Goal: Ask a question: Seek information or help from site administrators or community

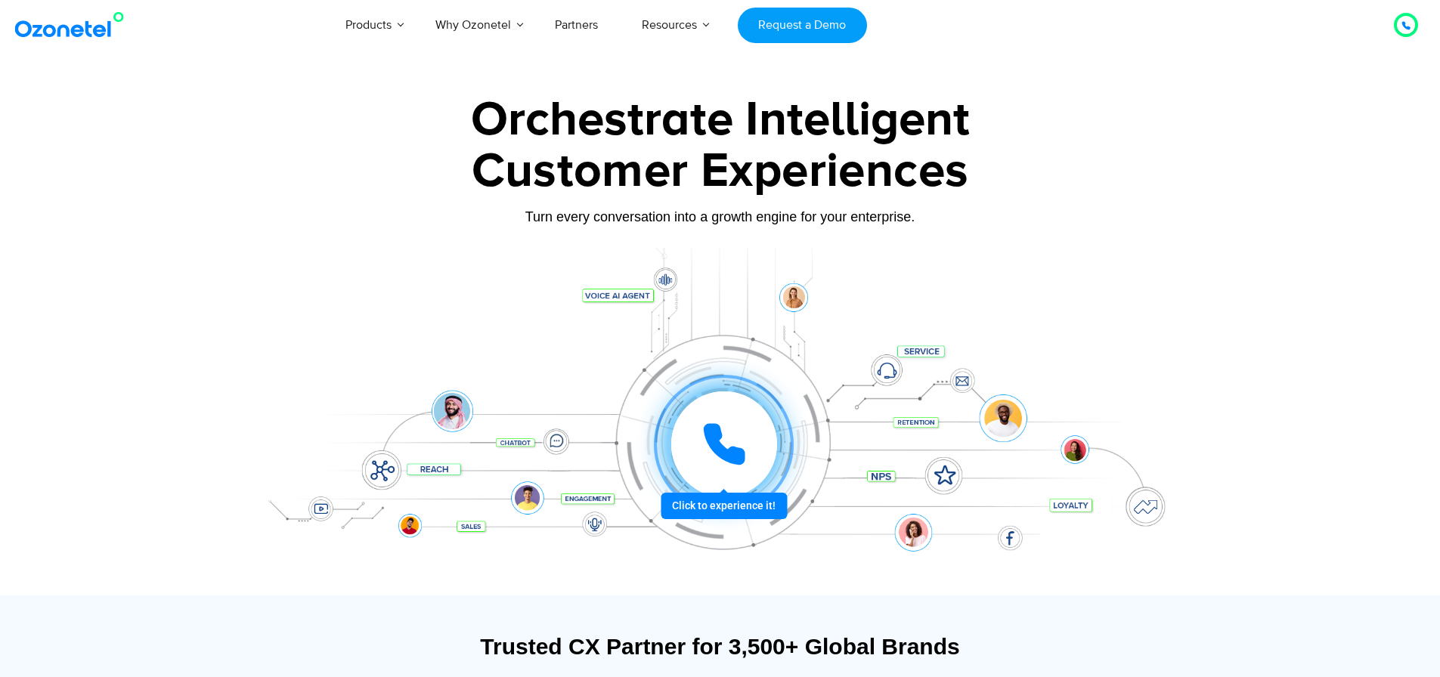
click at [716, 443] on icon at bounding box center [724, 444] width 38 height 38
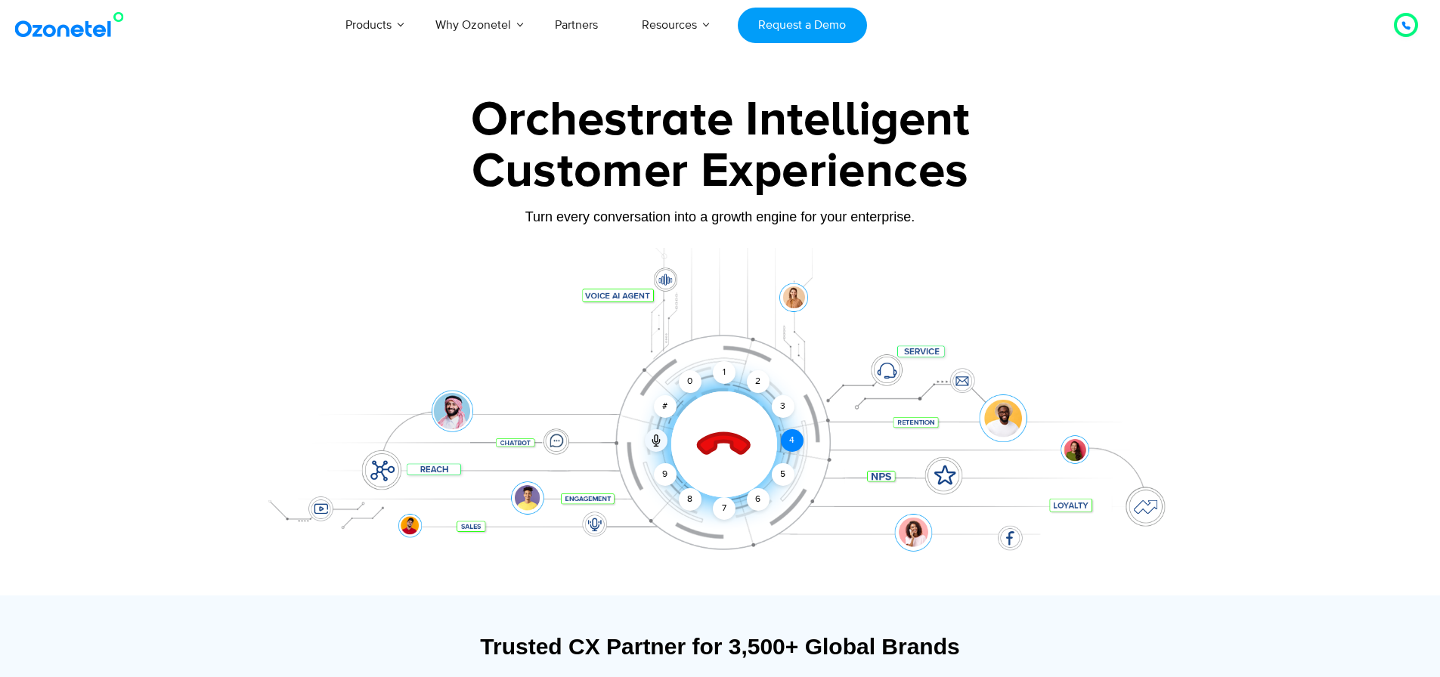
click at [794, 437] on div "4" at bounding box center [792, 440] width 23 height 23
click at [721, 376] on div "1" at bounding box center [724, 372] width 23 height 23
click at [660, 441] on icon at bounding box center [656, 441] width 12 height 12
click at [657, 441] on icon at bounding box center [655, 442] width 7 height 5
click at [687, 493] on div "8" at bounding box center [690, 499] width 23 height 23
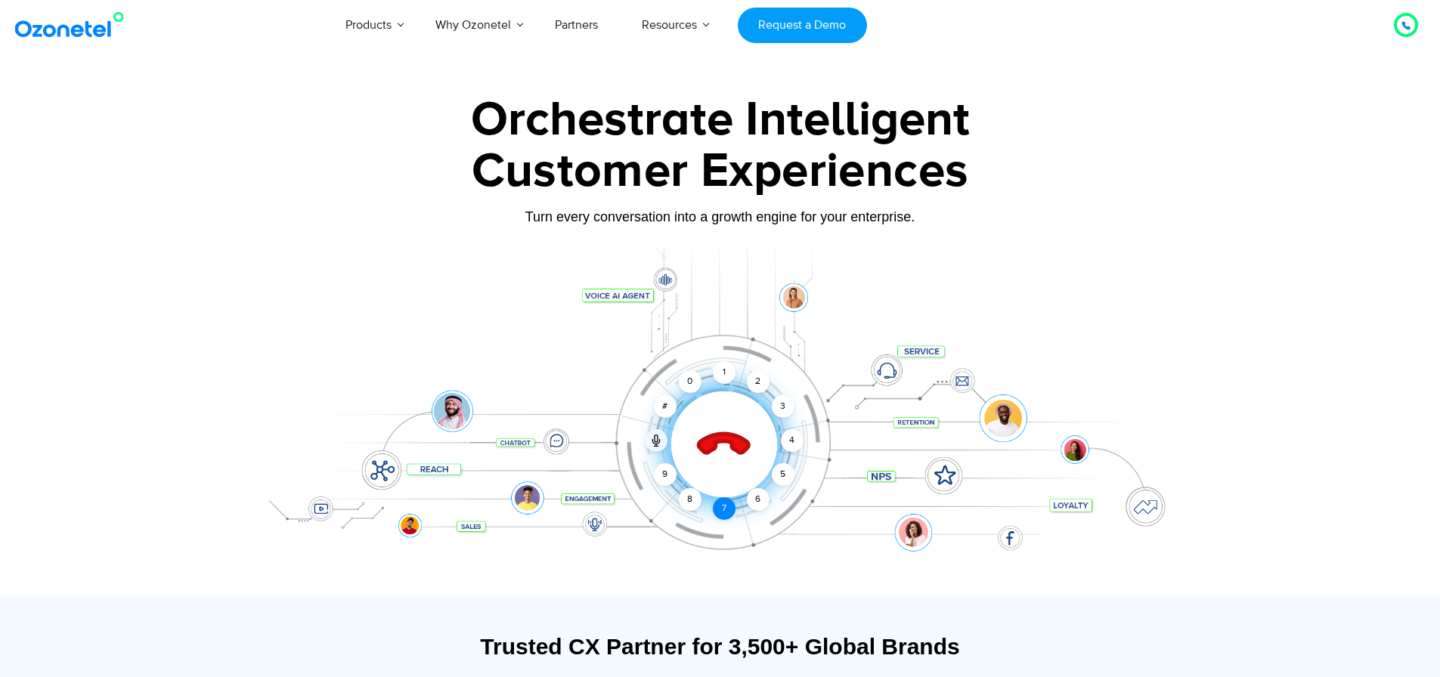
drag, startPoint x: 722, startPoint y: 506, endPoint x: 756, endPoint y: 497, distance: 35.9
click at [723, 506] on div "7" at bounding box center [724, 508] width 23 height 23
click at [0, 0] on div at bounding box center [0, 0] width 0 height 0
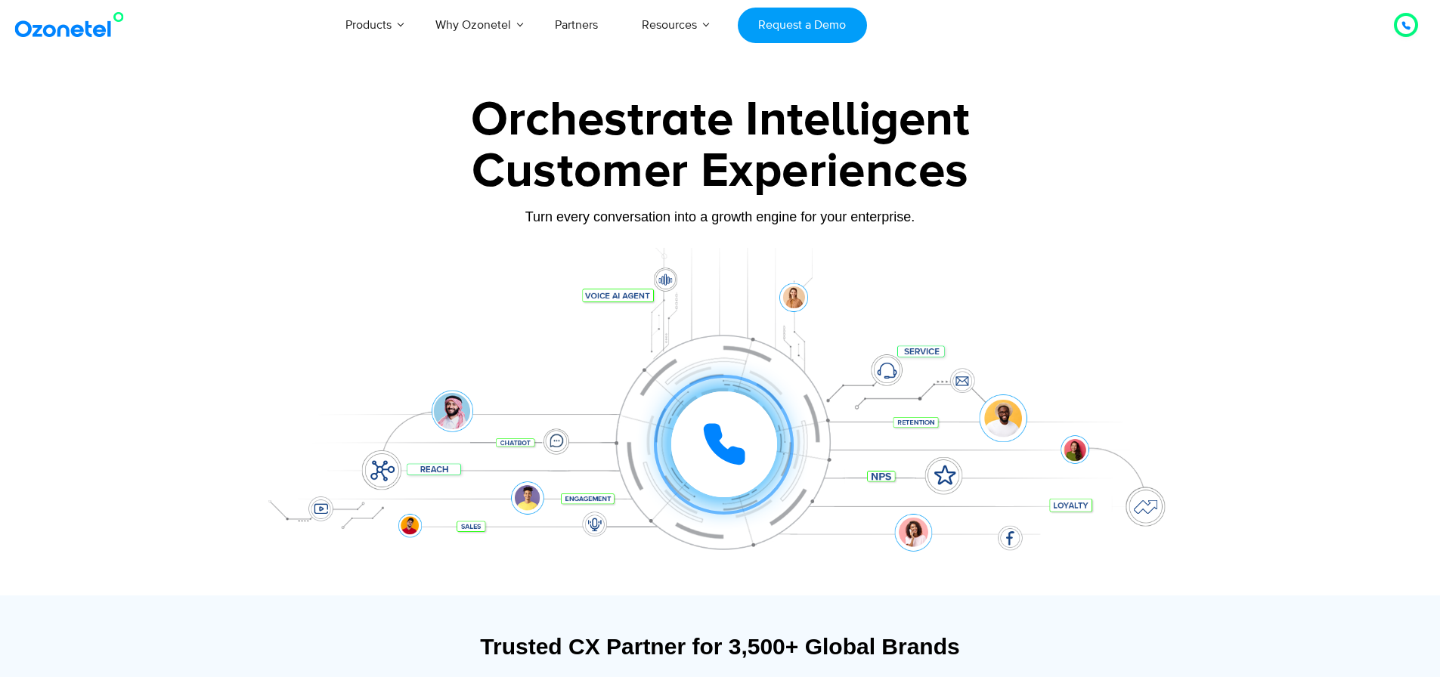
click at [736, 455] on icon at bounding box center [724, 444] width 38 height 38
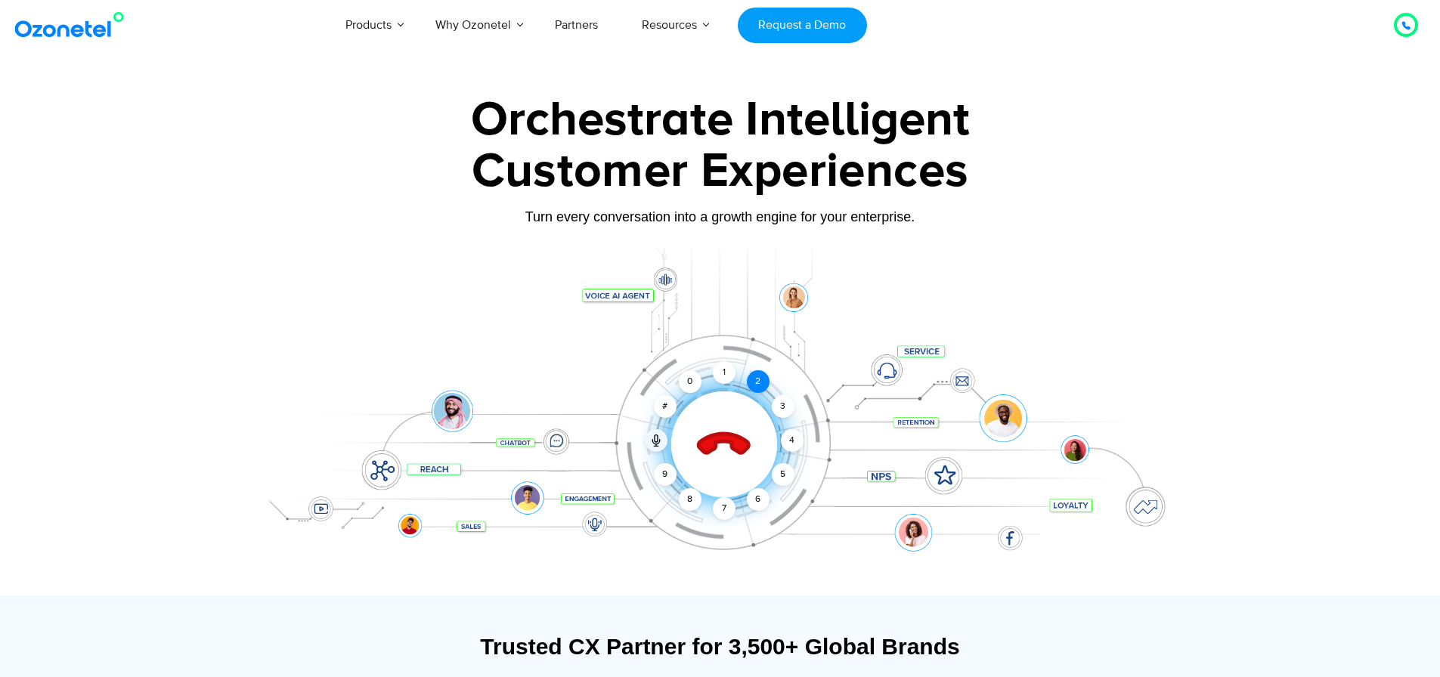
click at [762, 383] on div "2" at bounding box center [758, 381] width 23 height 23
click at [728, 373] on div "1" at bounding box center [724, 372] width 23 height 23
click at [713, 444] on icon at bounding box center [723, 445] width 53 height 53
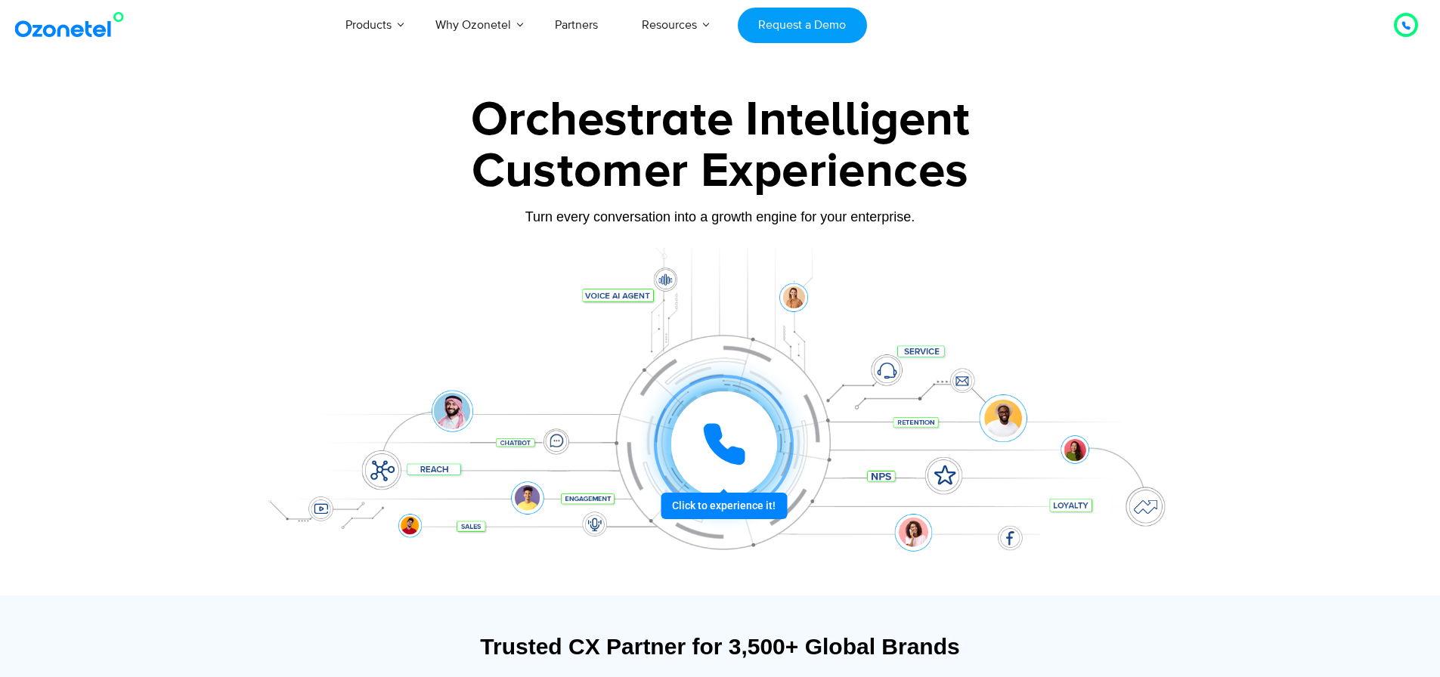
click at [705, 440] on icon at bounding box center [723, 444] width 45 height 45
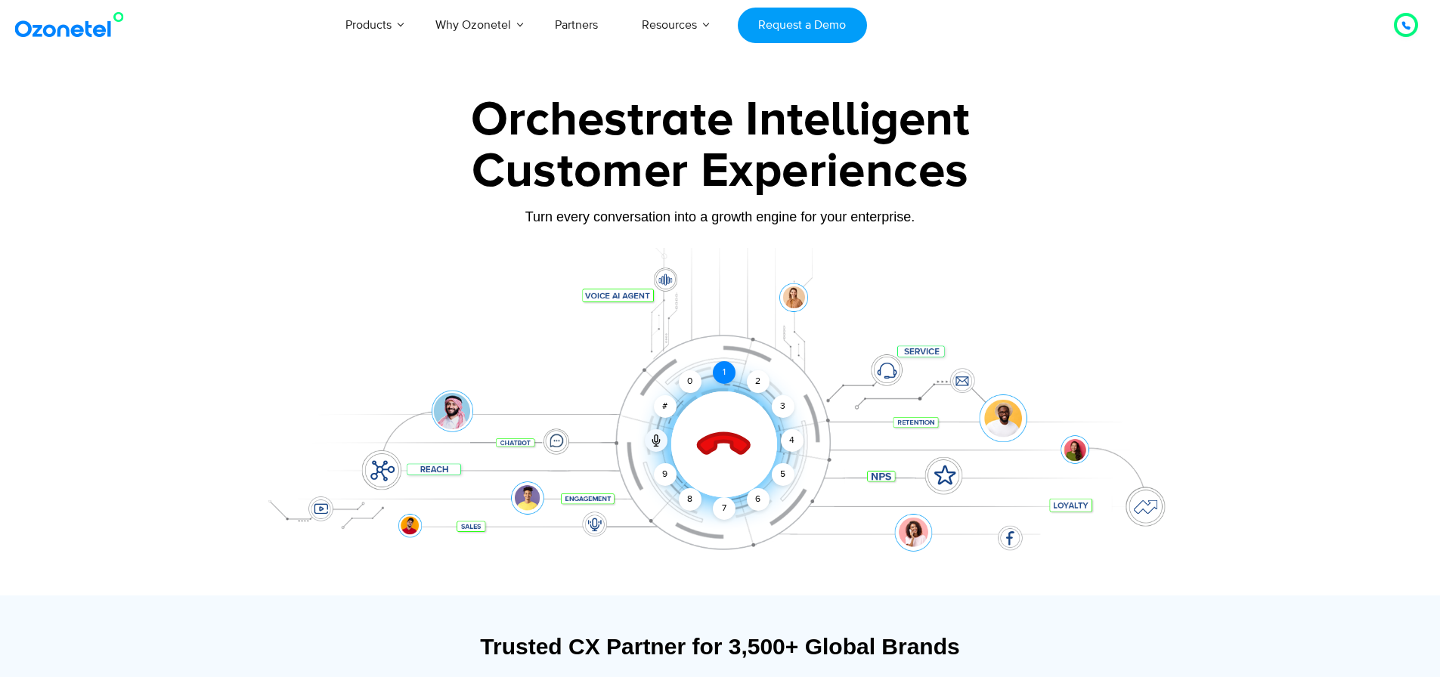
click at [729, 370] on div "1" at bounding box center [724, 372] width 23 height 23
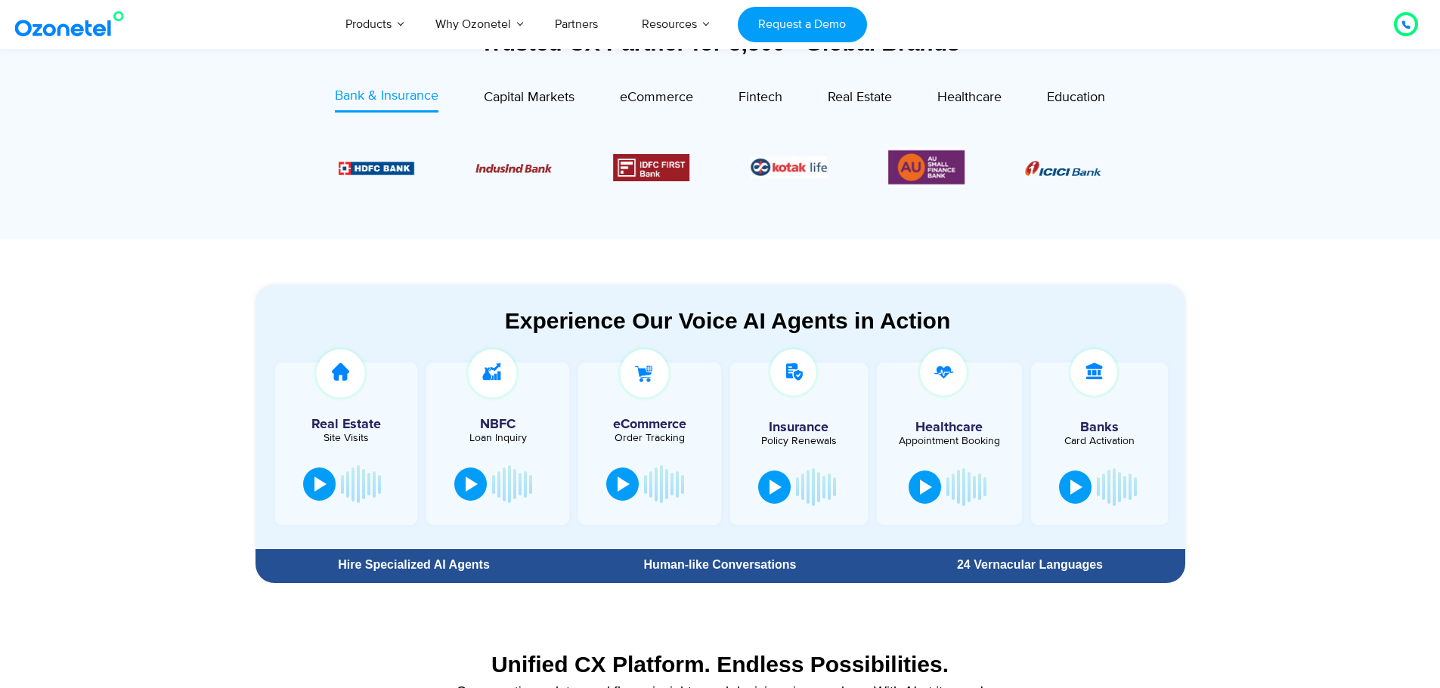
scroll to position [605, 0]
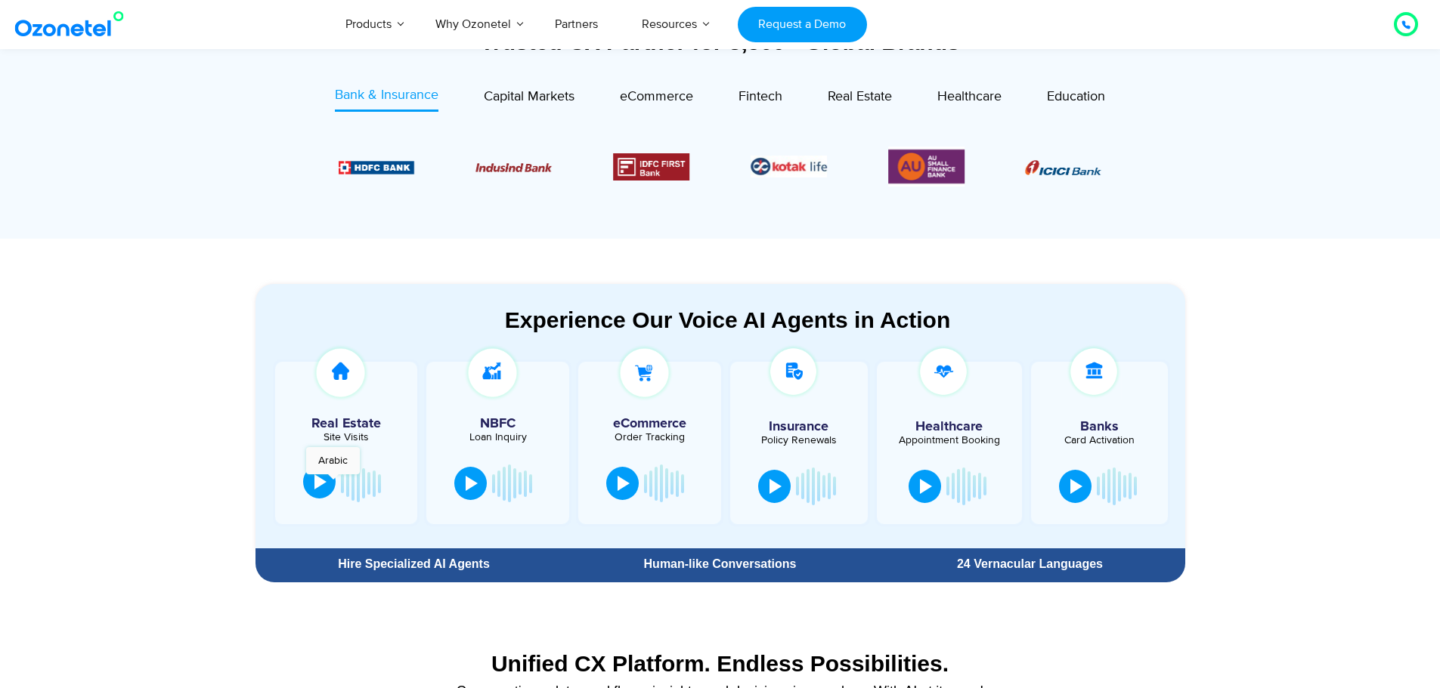
click at [332, 482] on button at bounding box center [319, 481] width 32 height 33
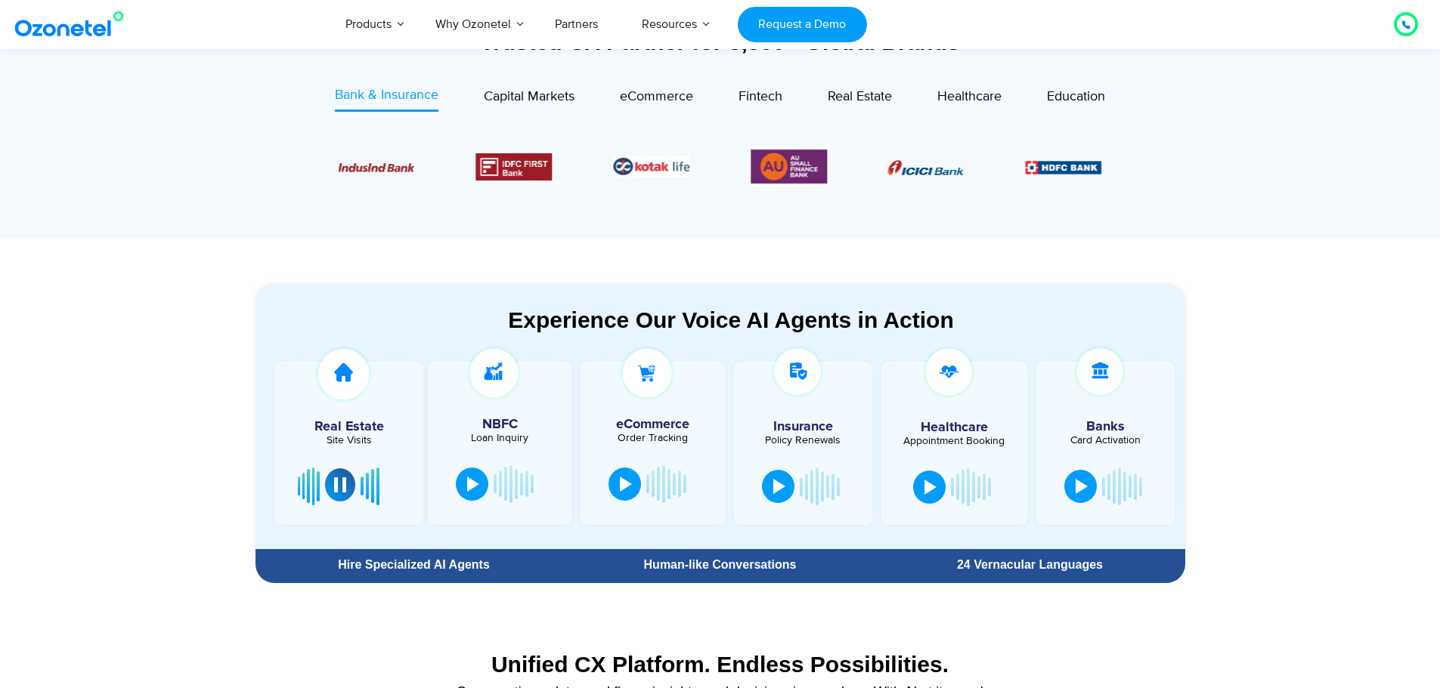
click at [345, 486] on div at bounding box center [340, 485] width 12 height 15
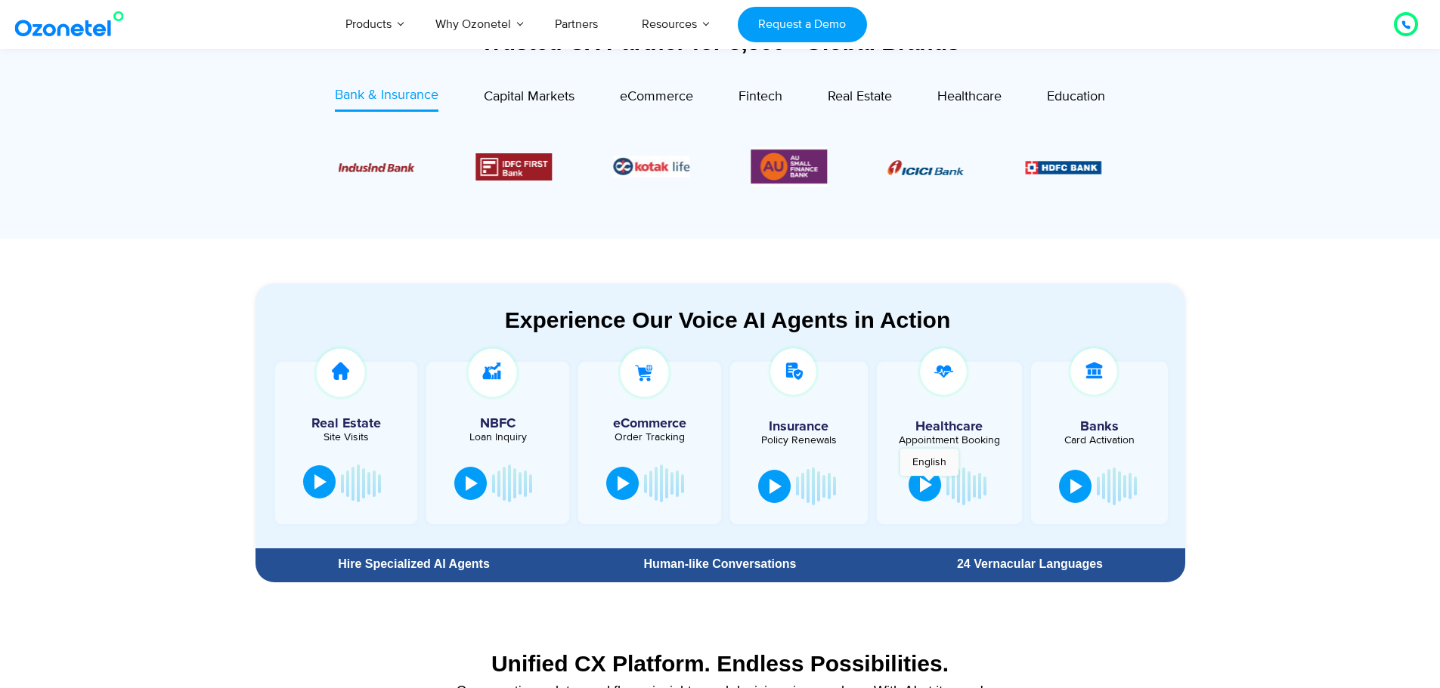
click at [929, 484] on div at bounding box center [926, 485] width 12 height 15
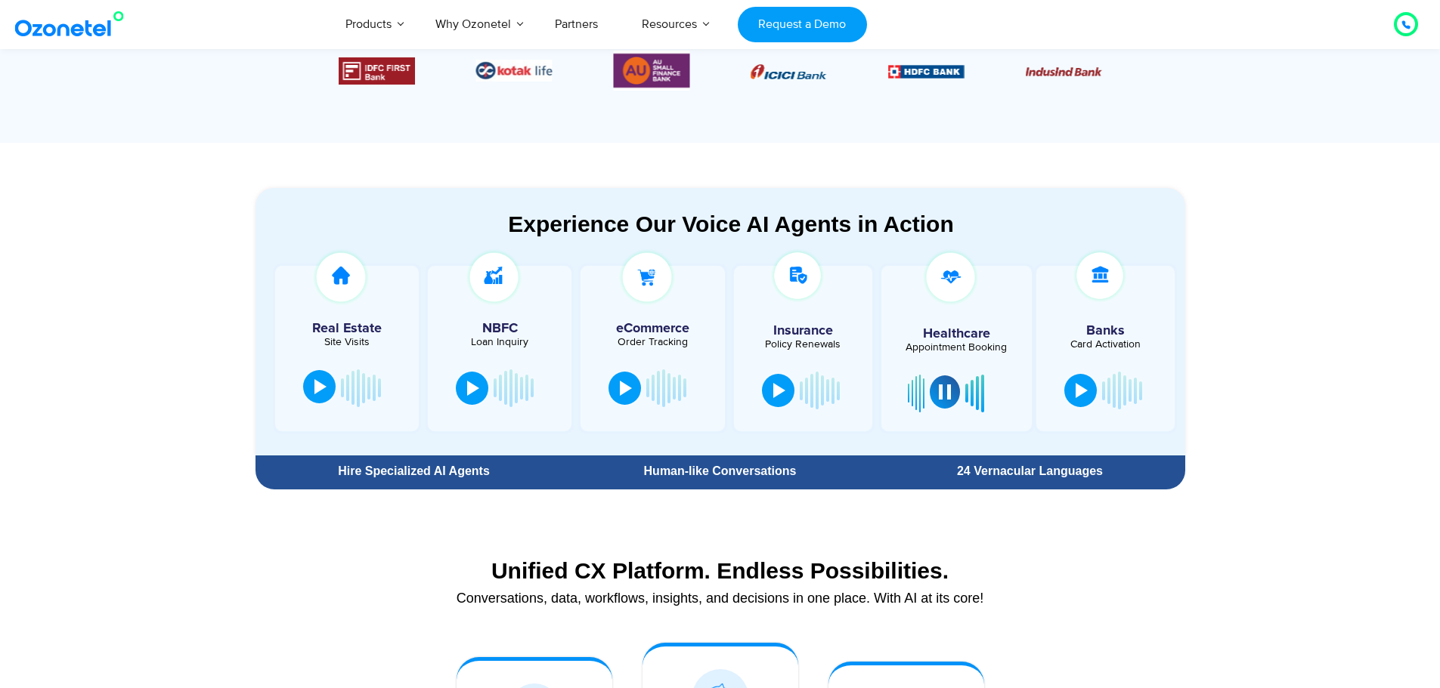
scroll to position [756, 0]
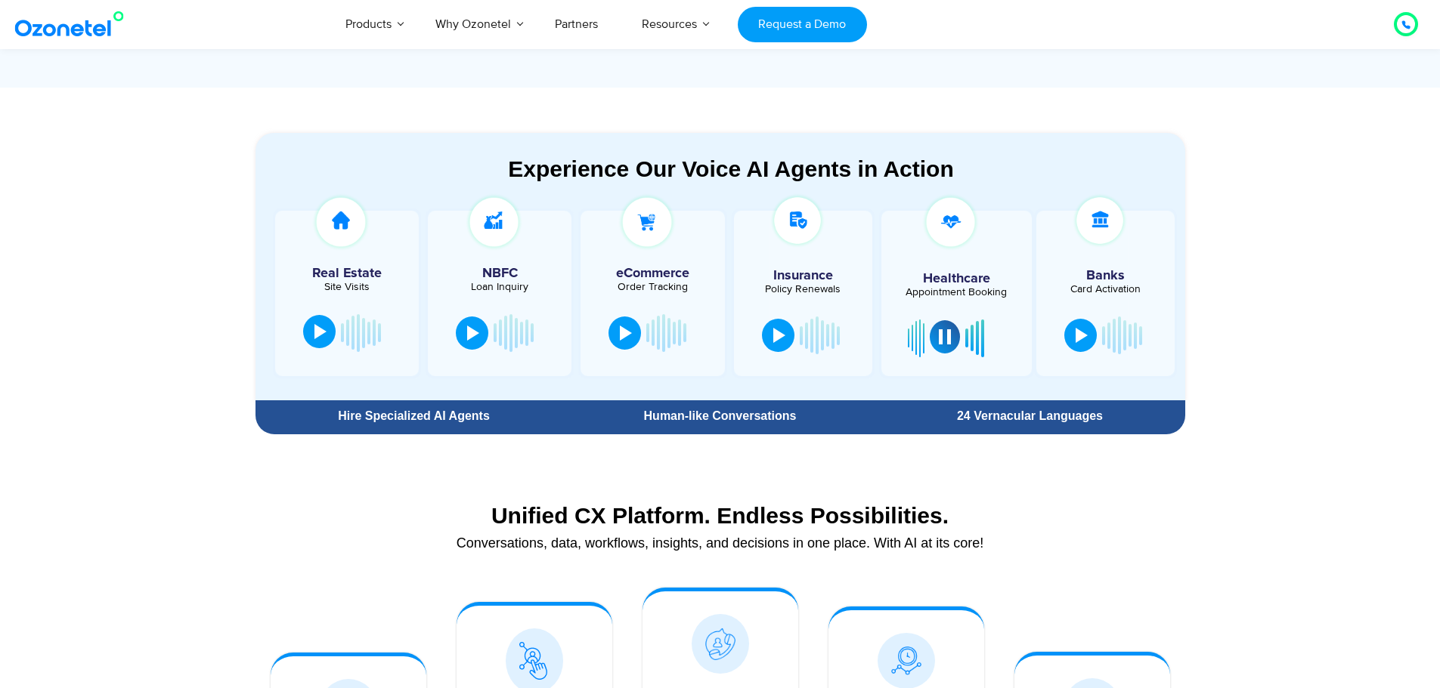
click at [979, 474] on section "Unified CX Platform. Endless Possibilities. Conversations, data, workflows, ins…" at bounding box center [719, 522] width 929 height 101
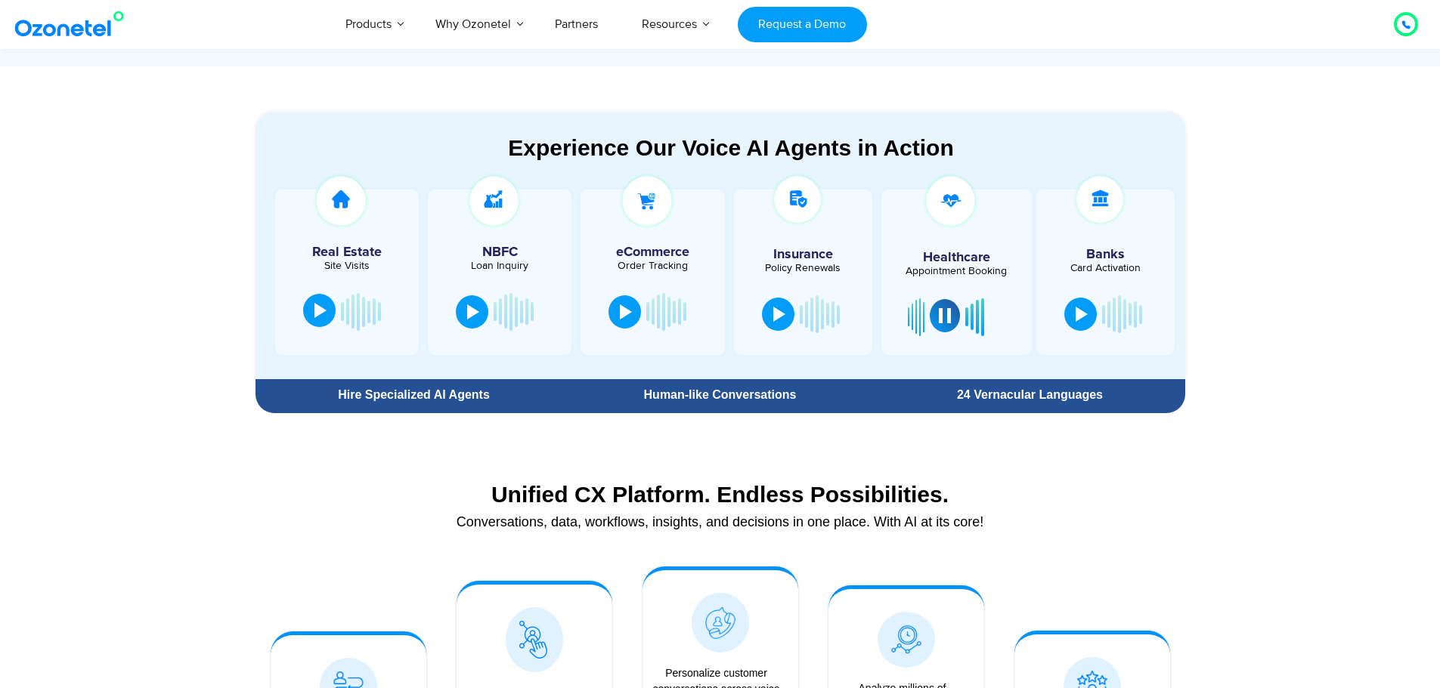
scroll to position [831, 0]
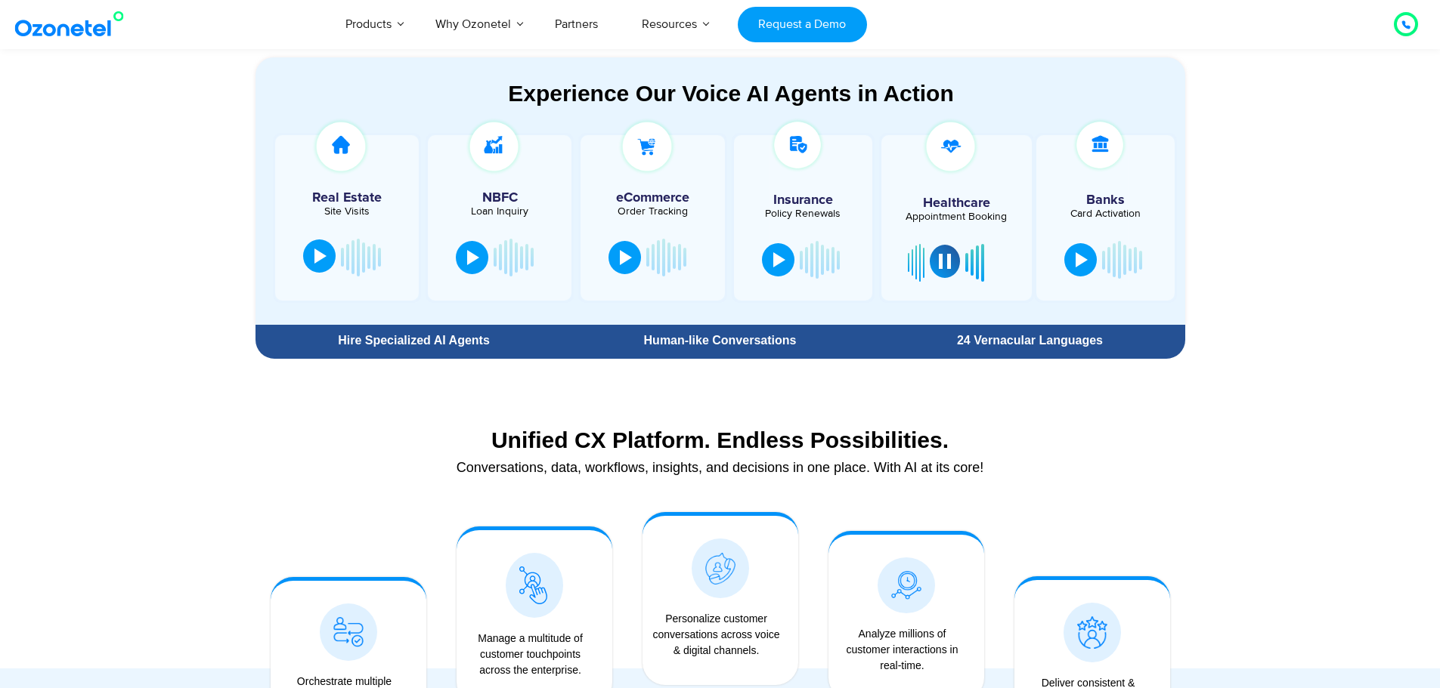
click at [952, 261] on button at bounding box center [944, 261] width 30 height 33
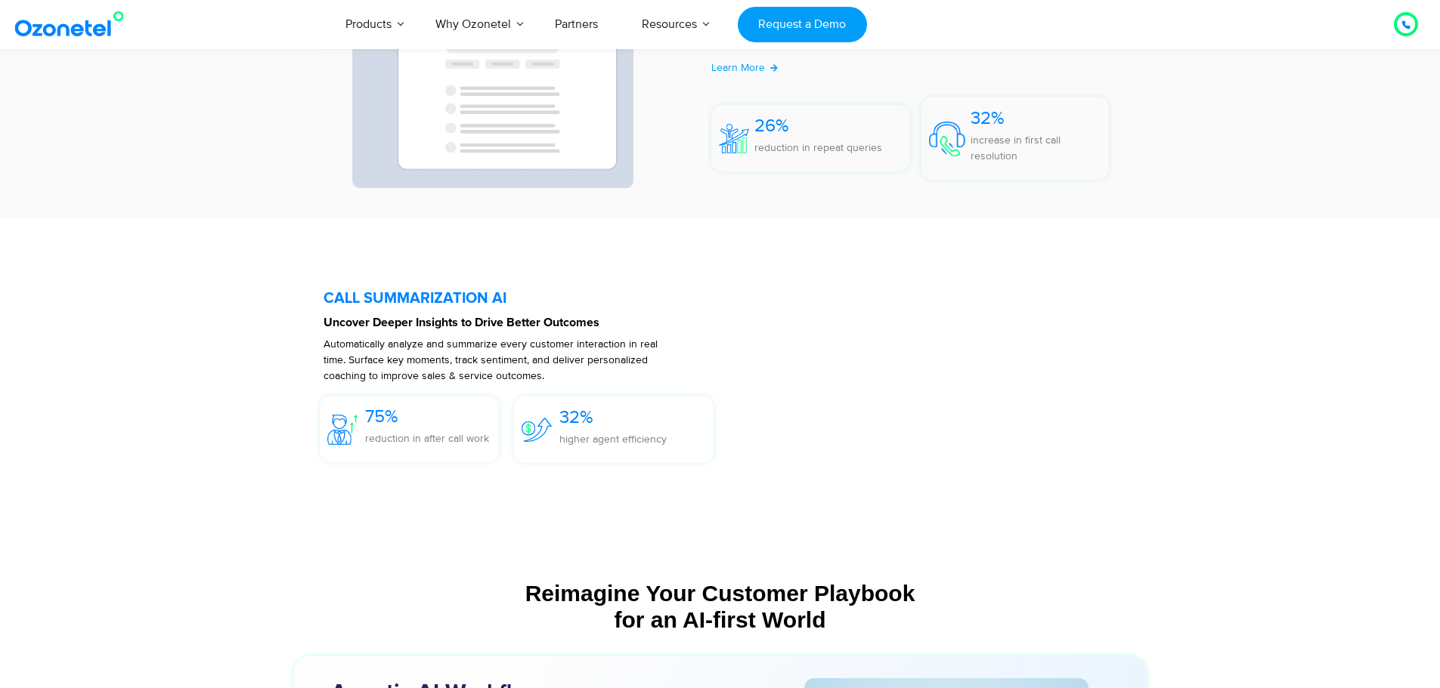
scroll to position [3098, 0]
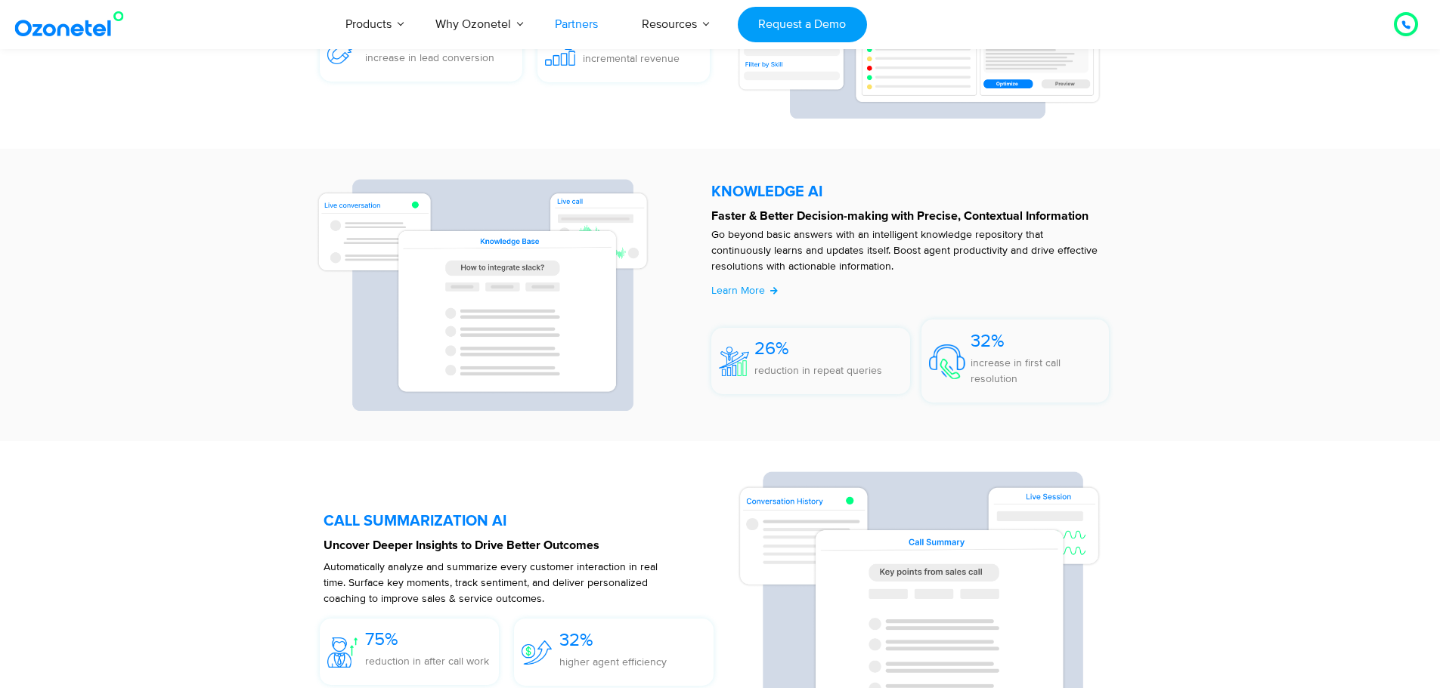
click at [595, 23] on link "Partners" at bounding box center [576, 24] width 87 height 50
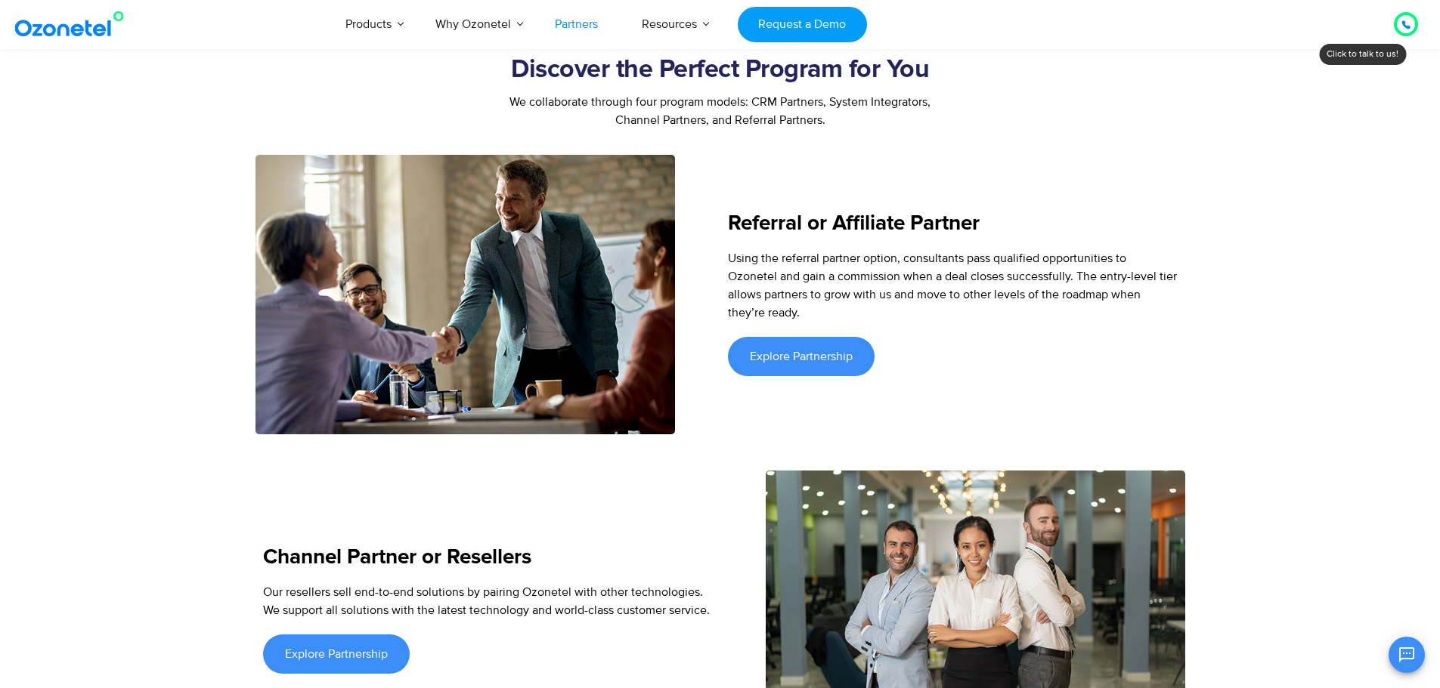
scroll to position [1814, 0]
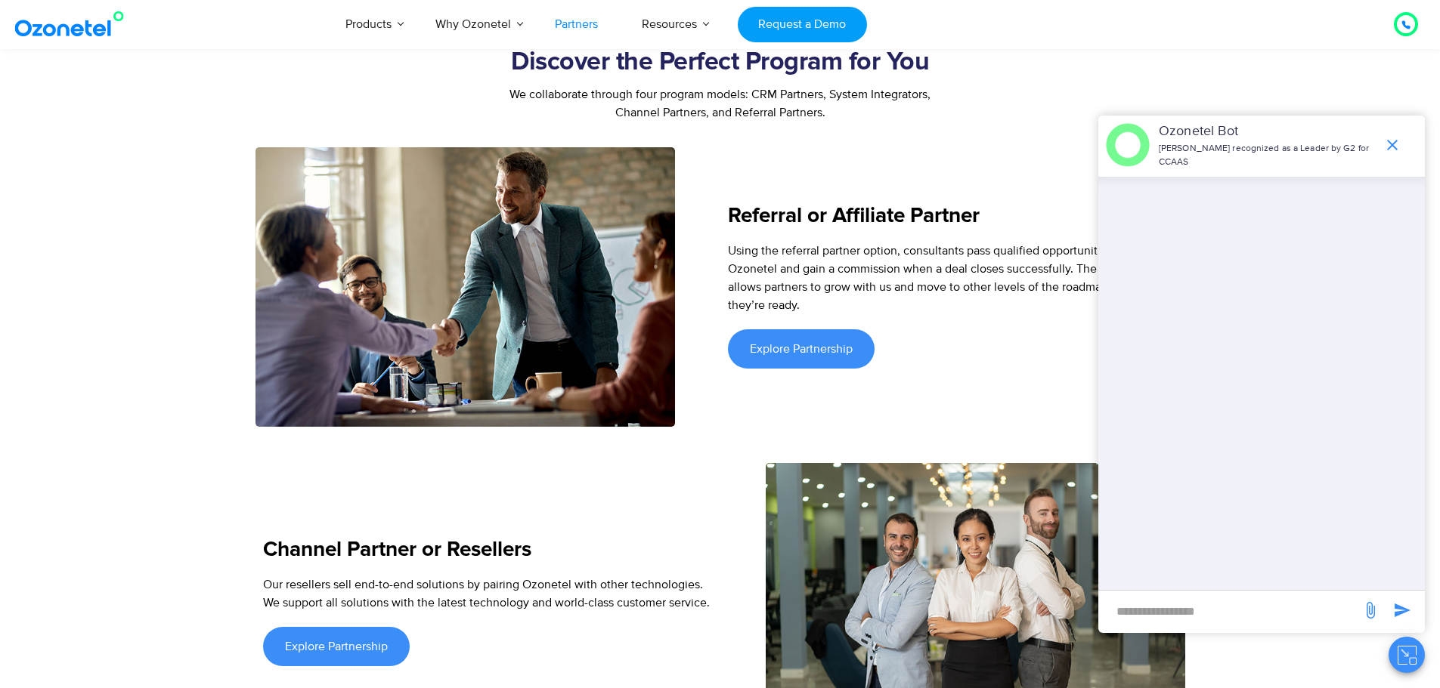
click at [1242, 626] on div "​" at bounding box center [1261, 611] width 326 height 43
click at [1242, 611] on input "new-msg-input" at bounding box center [1230, 611] width 248 height 26
click at [1397, 147] on icon "end chat or minimize" at bounding box center [1392, 145] width 18 height 18
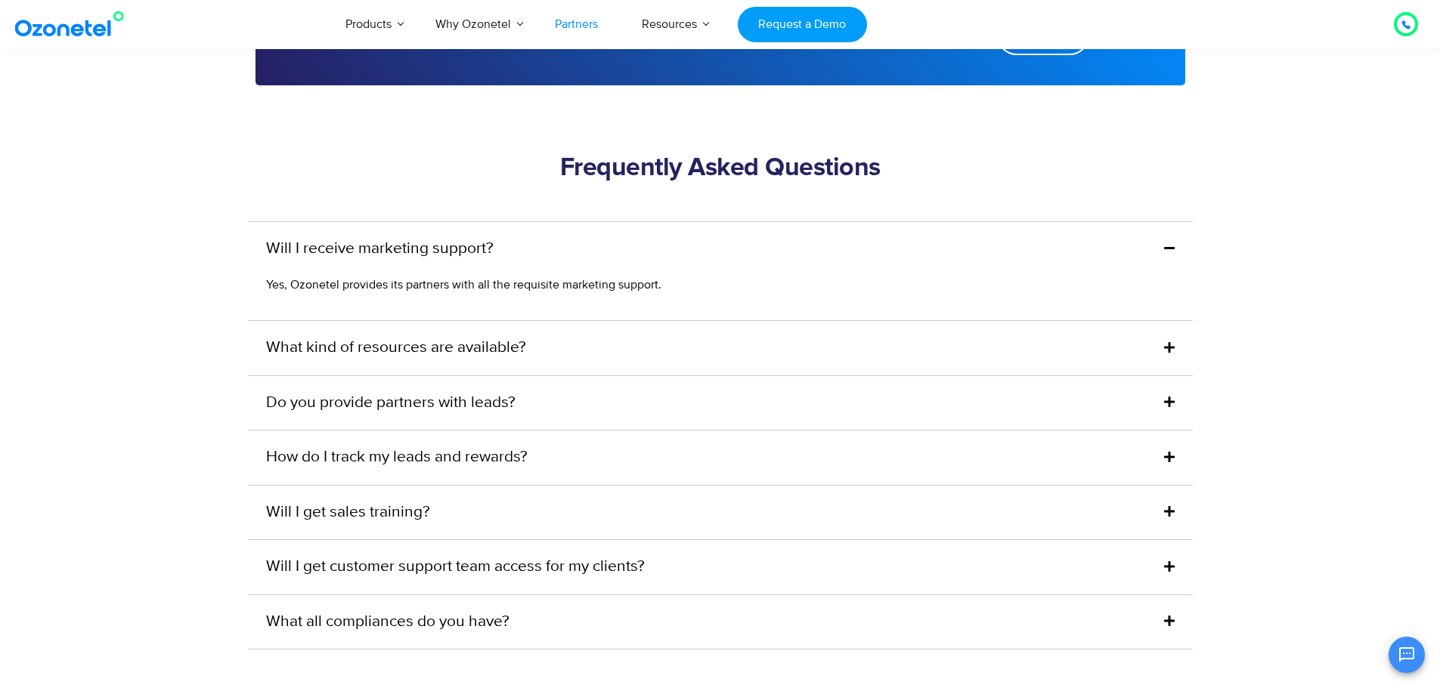
scroll to position [3627, 0]
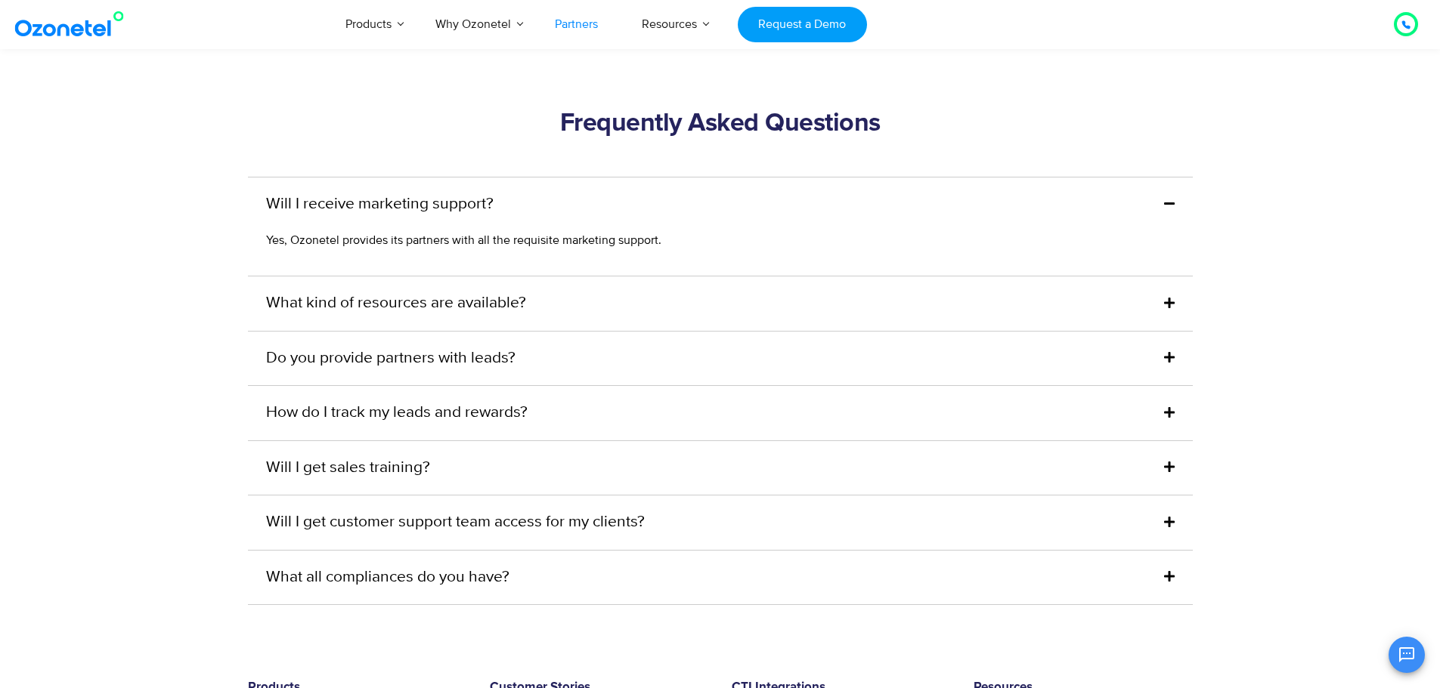
click at [650, 289] on div "What kind of resources are available?" at bounding box center [720, 304] width 945 height 54
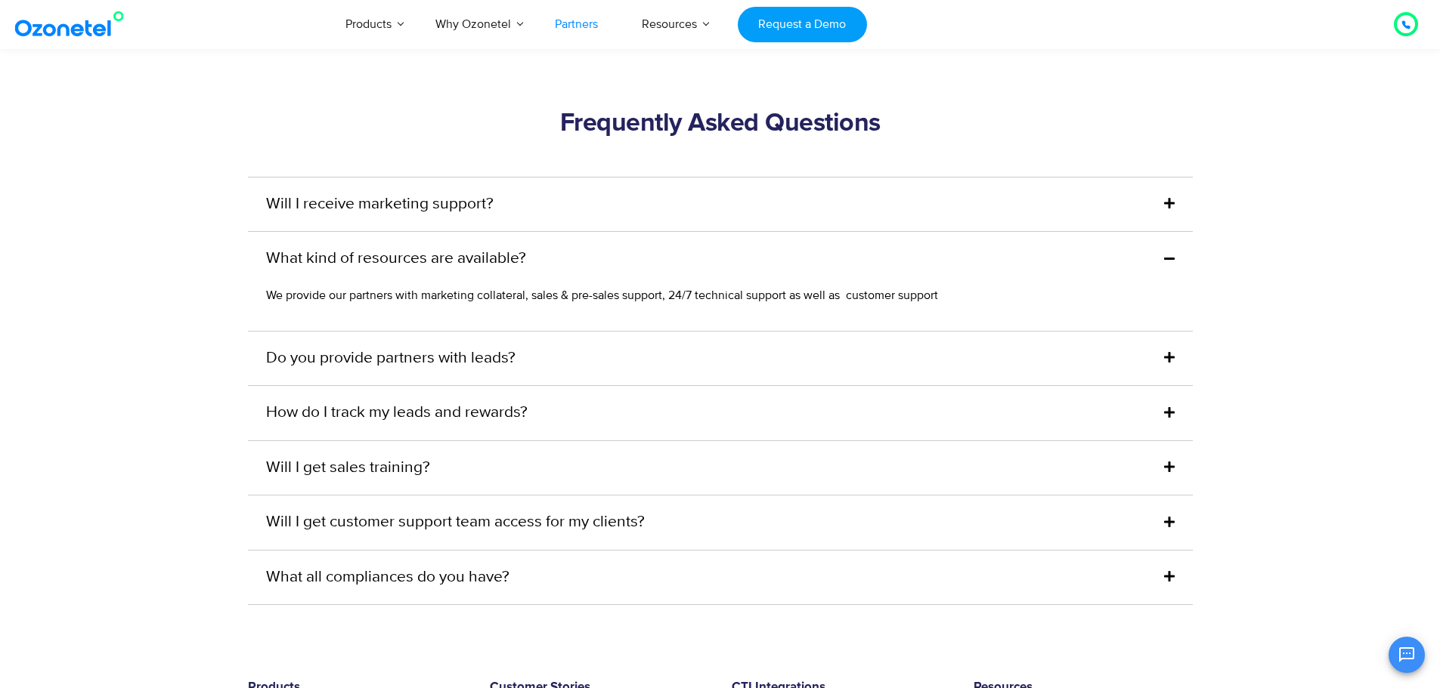
click at [647, 345] on div "Do you provide partners with leads?" at bounding box center [720, 359] width 945 height 54
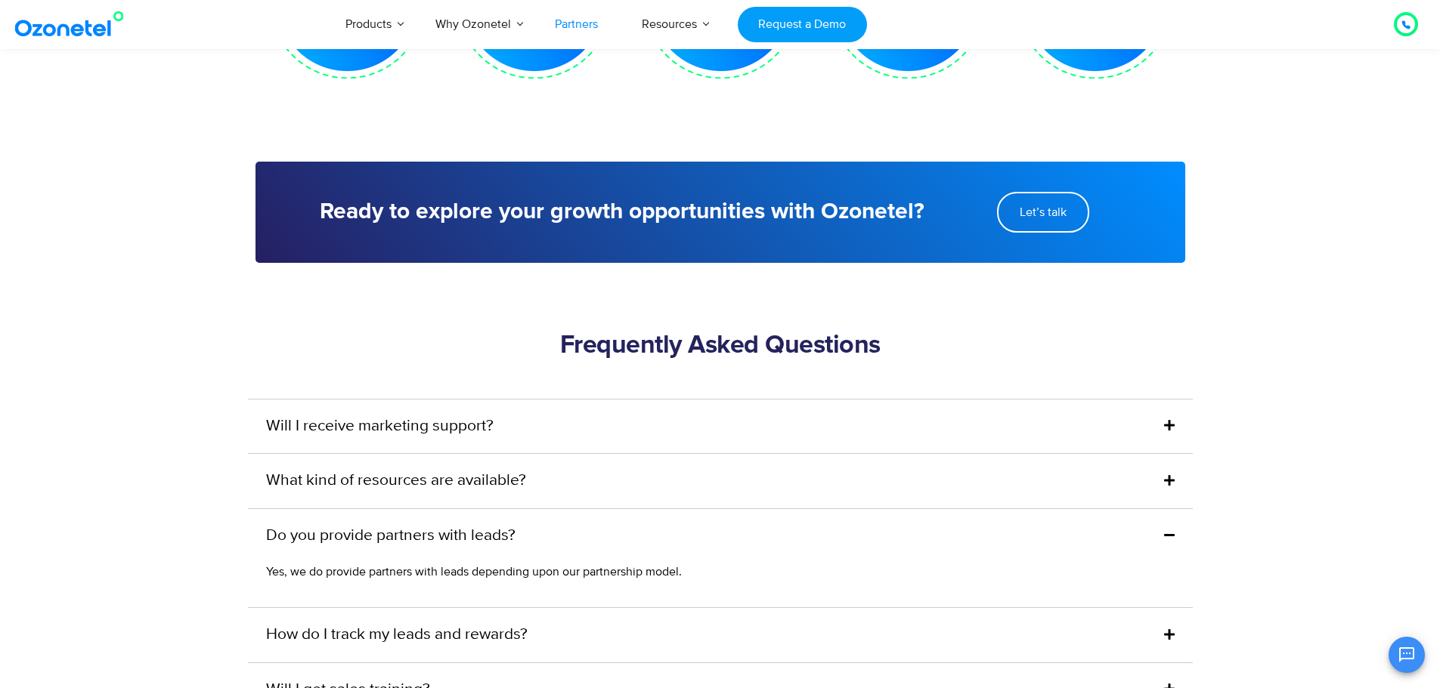
scroll to position [3390, 0]
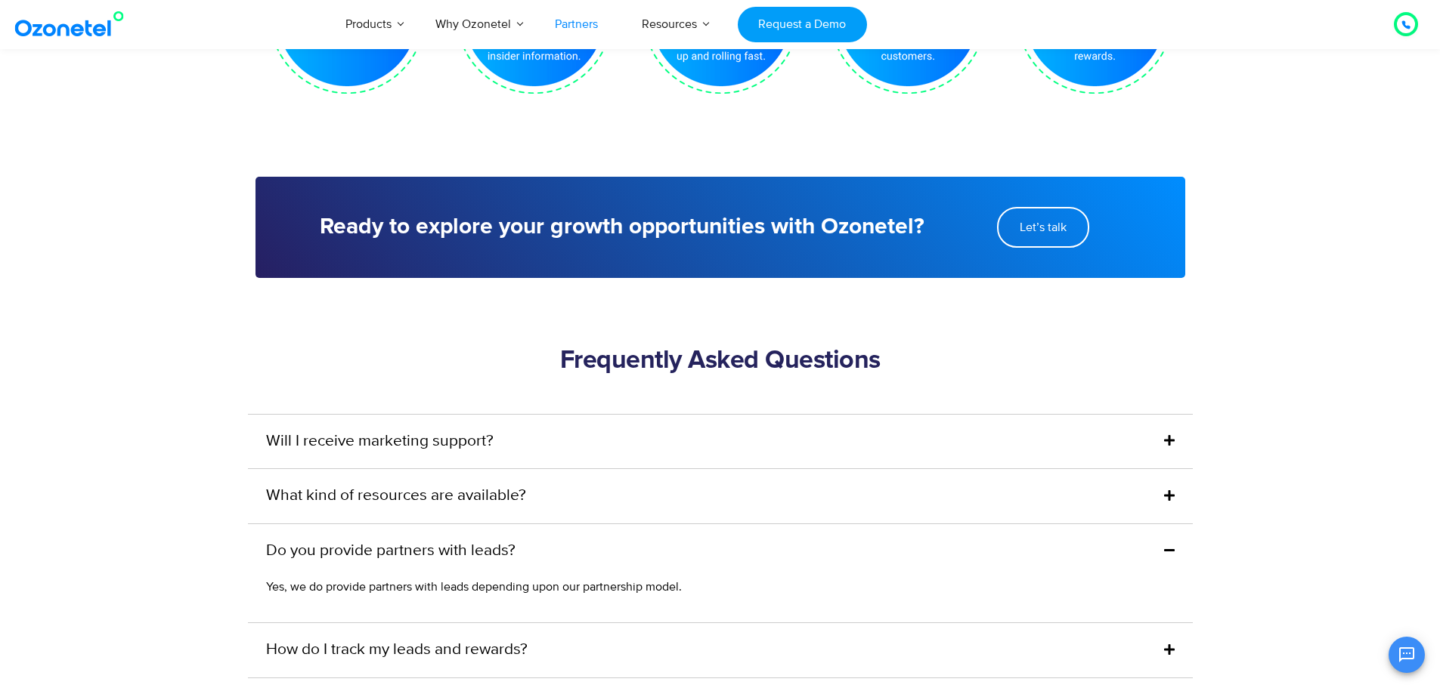
click at [1410, 25] on div at bounding box center [1405, 24] width 18 height 18
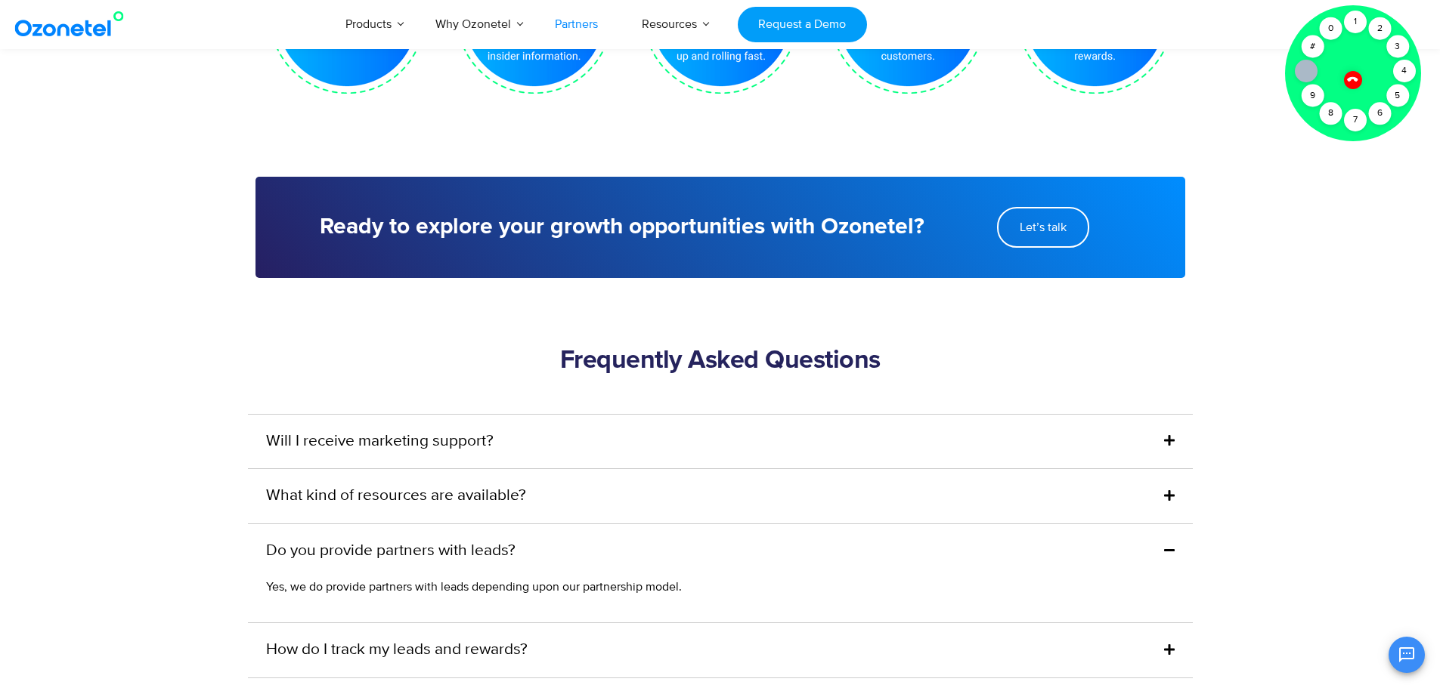
click at [1350, 83] on icon at bounding box center [1352, 79] width 13 height 13
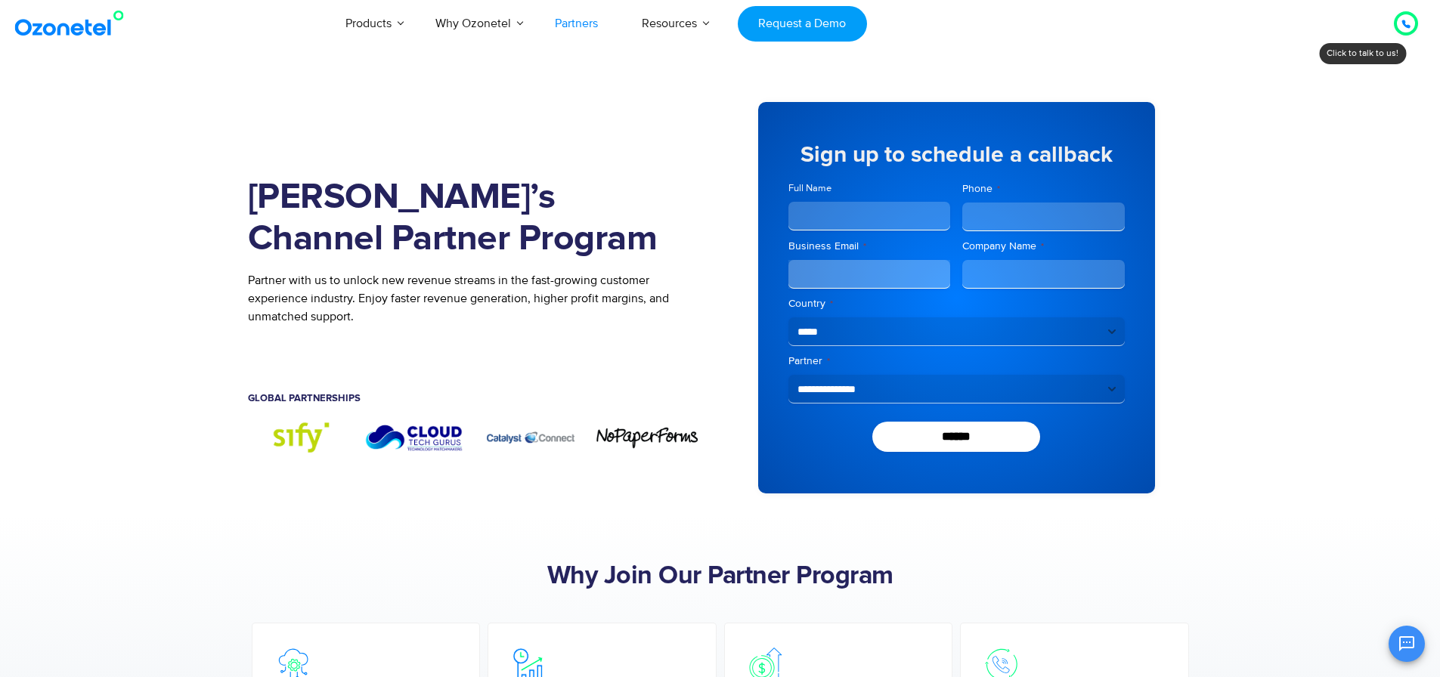
scroll to position [0, 0]
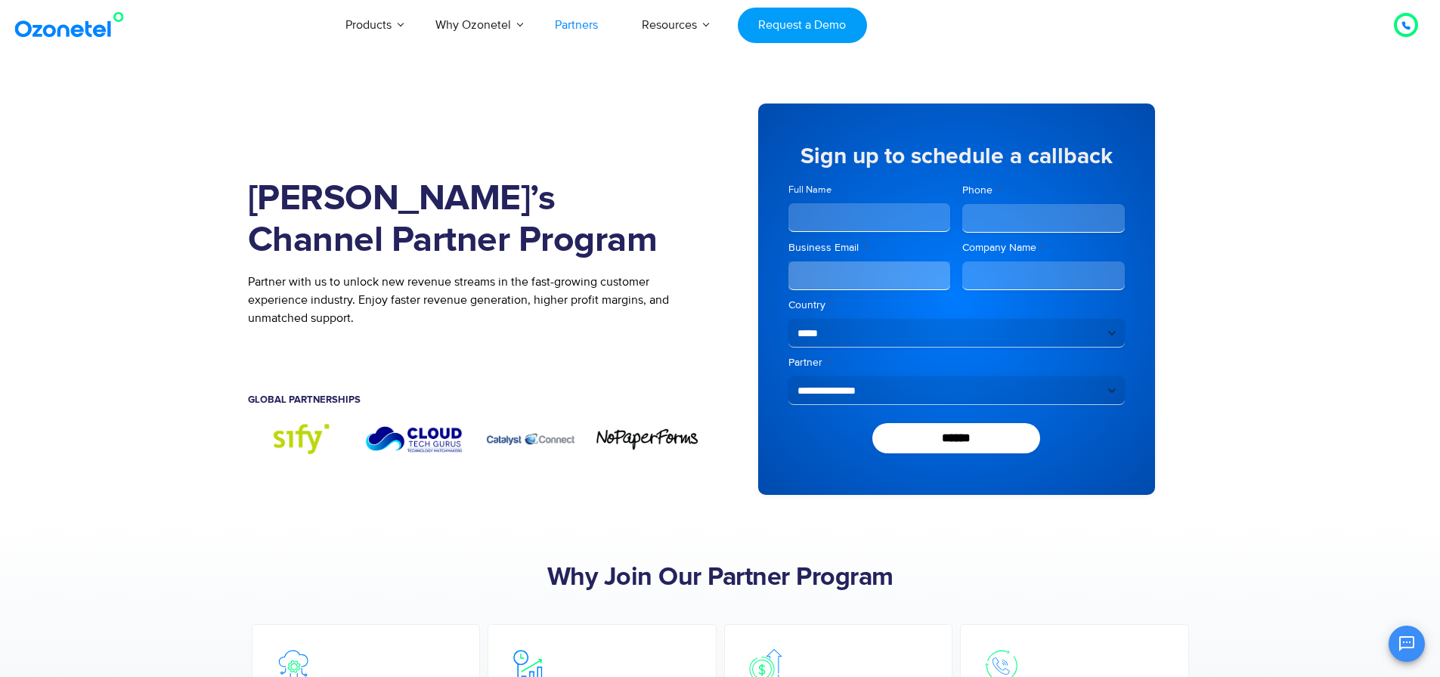
click at [1407, 642] on icon "Open chat" at bounding box center [1406, 643] width 15 height 15
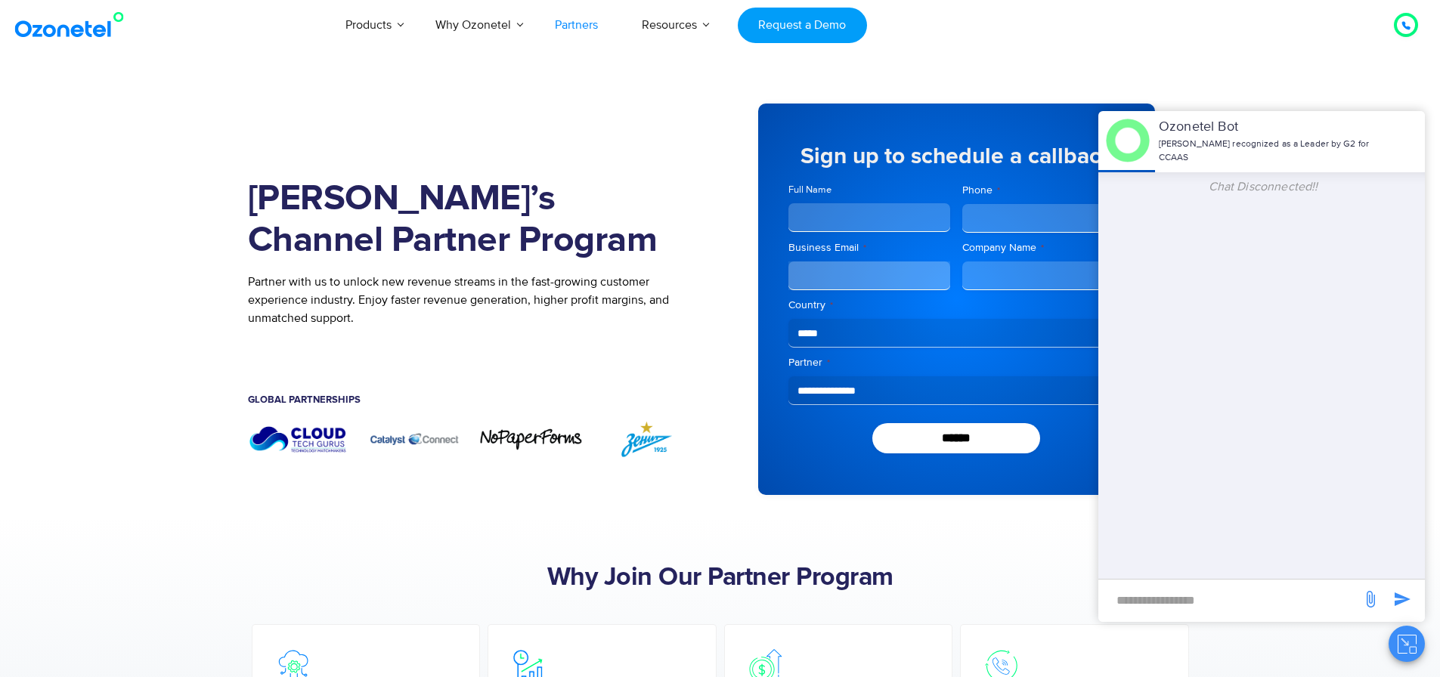
click at [1196, 592] on input "new-msg-input" at bounding box center [1230, 600] width 248 height 26
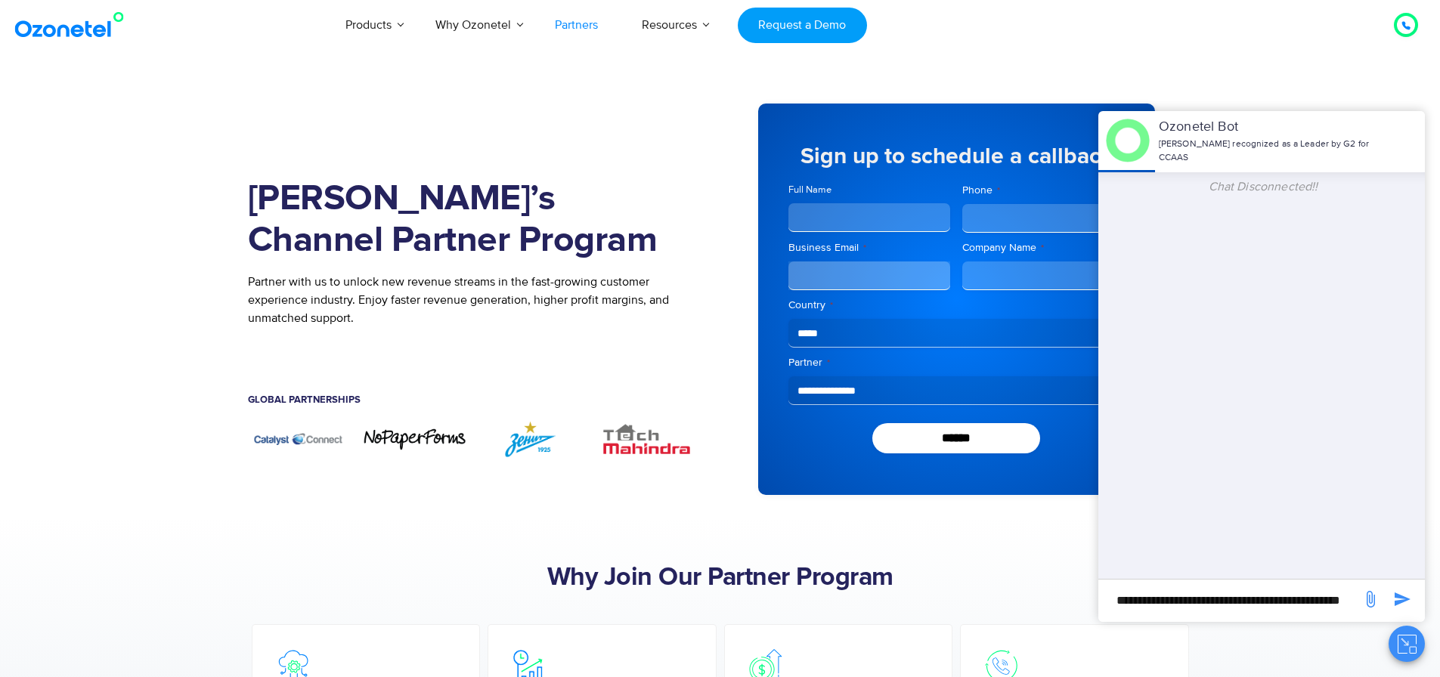
scroll to position [0, 42]
type input "**********"
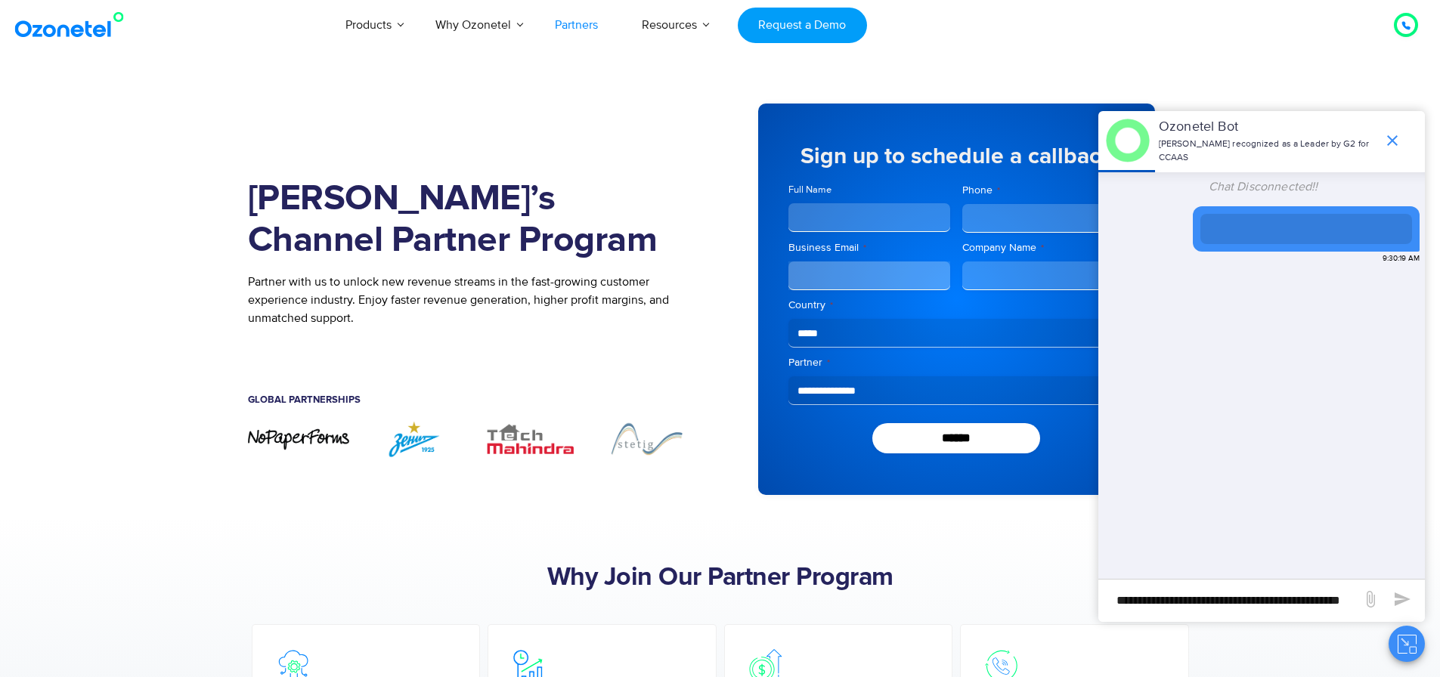
scroll to position [0, 0]
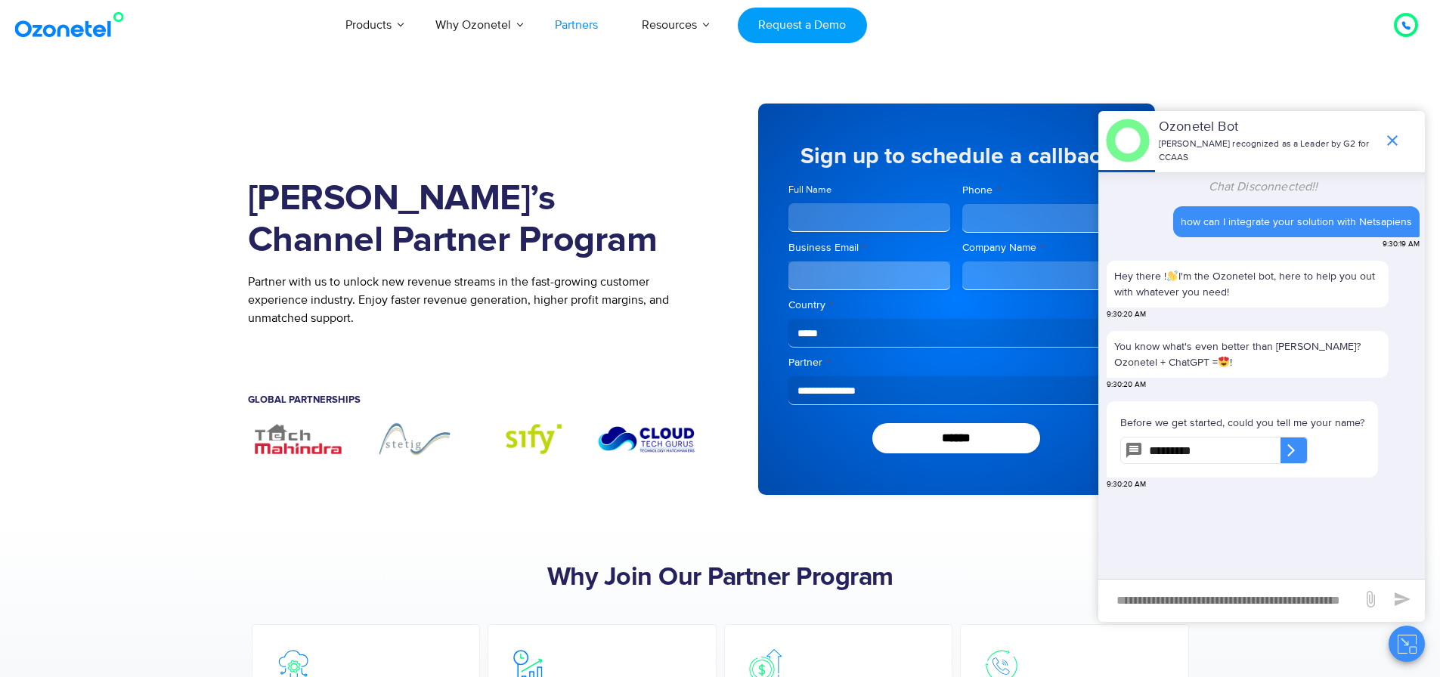
type input "*********"
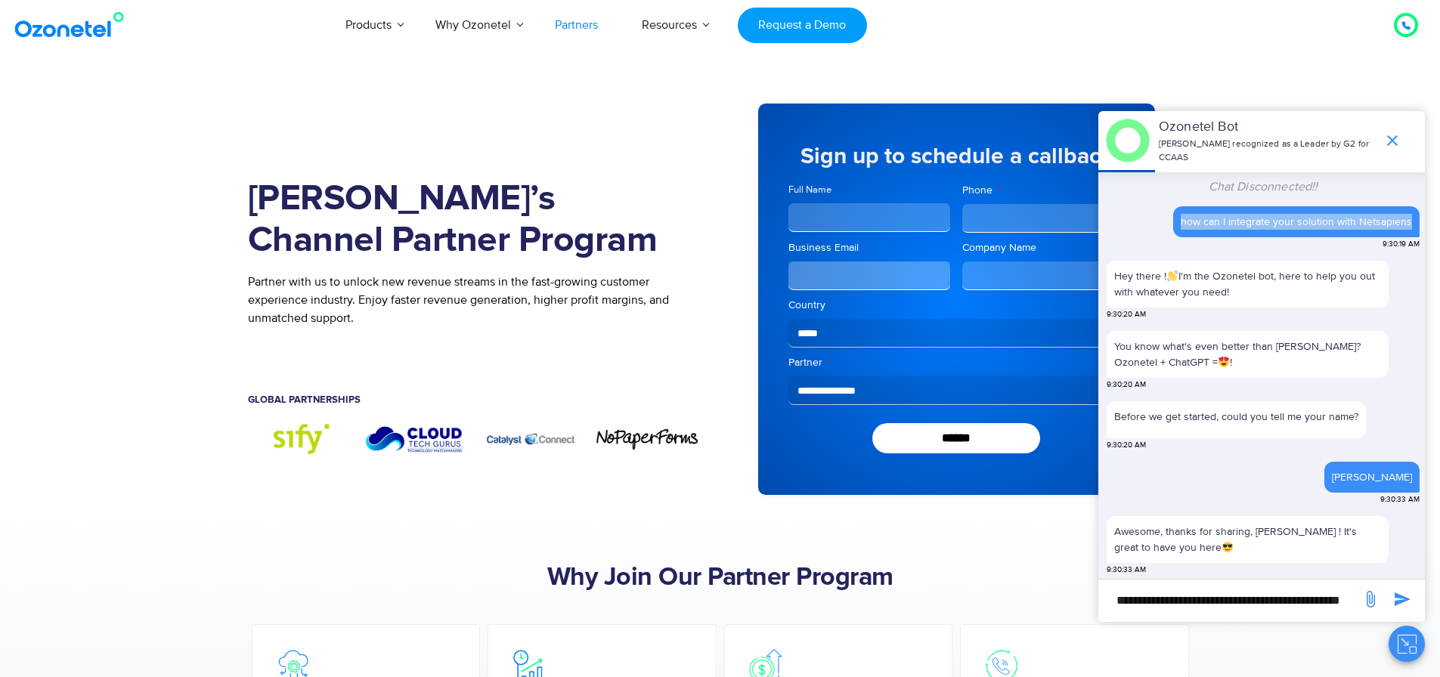
drag, startPoint x: 1176, startPoint y: 213, endPoint x: 1407, endPoint y: 212, distance: 231.2
click at [1407, 212] on div "how can I integrate your solution with Netsapiens" at bounding box center [1296, 221] width 246 height 31
copy div "how can I integrate your solution with Netsapiens"
click at [1256, 611] on input "**********" at bounding box center [1230, 600] width 248 height 26
paste input "**********"
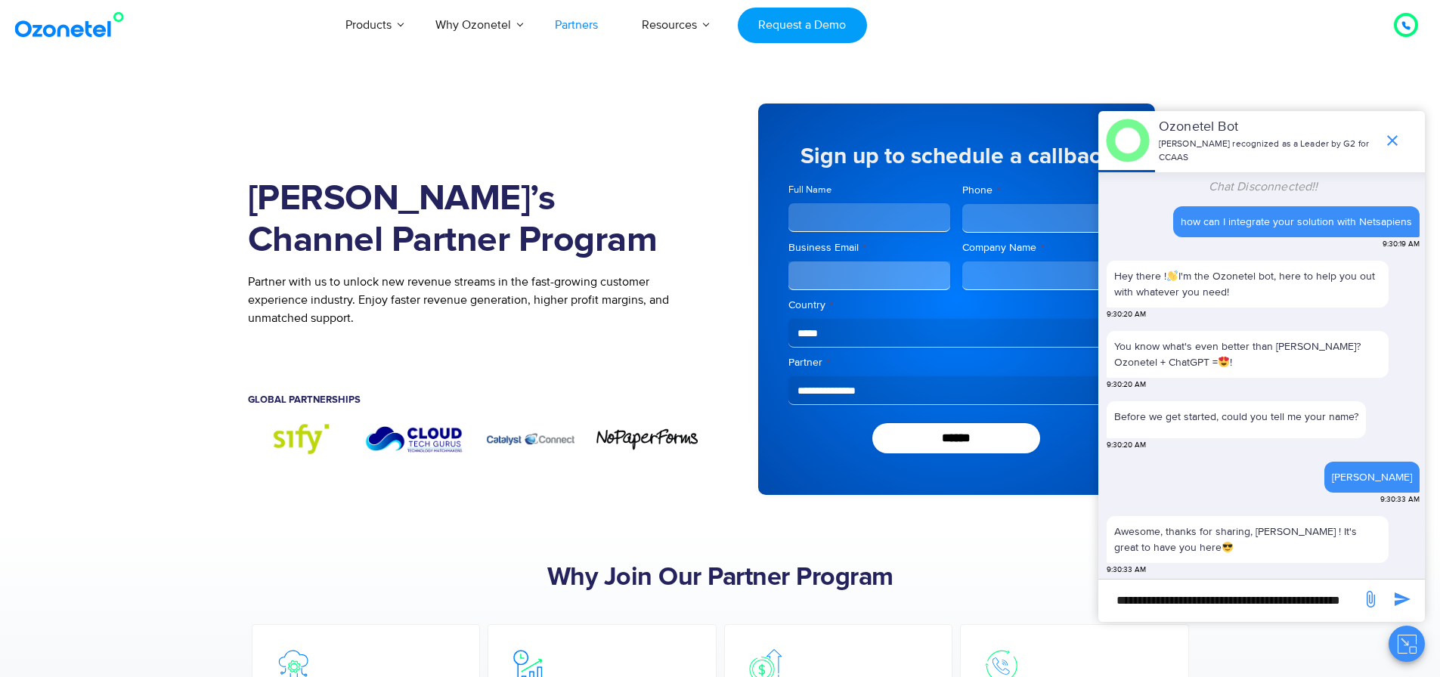
scroll to position [0, 42]
type input "**********"
click at [1401, 593] on icon "send message" at bounding box center [1402, 599] width 18 height 18
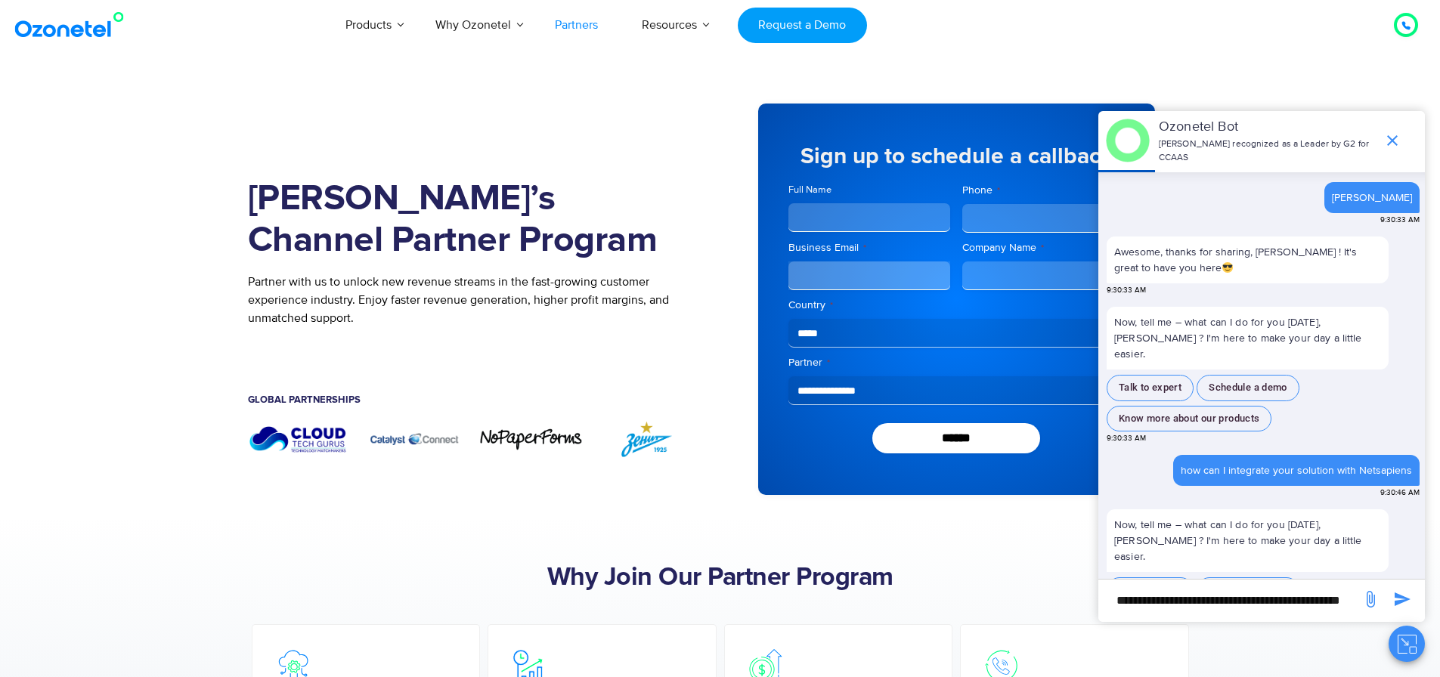
scroll to position [288, 0]
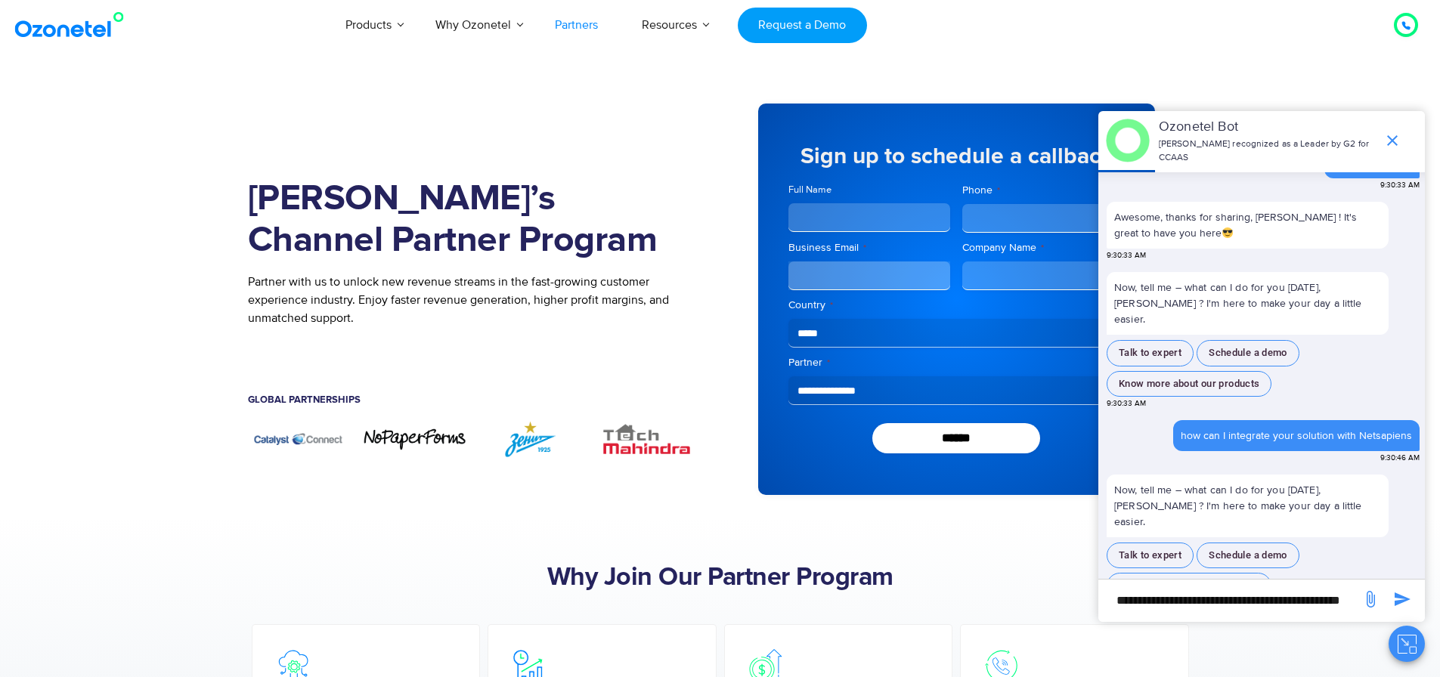
click at [1223, 599] on input "**********" at bounding box center [1230, 600] width 248 height 26
paste input "**********"
type input "**********"
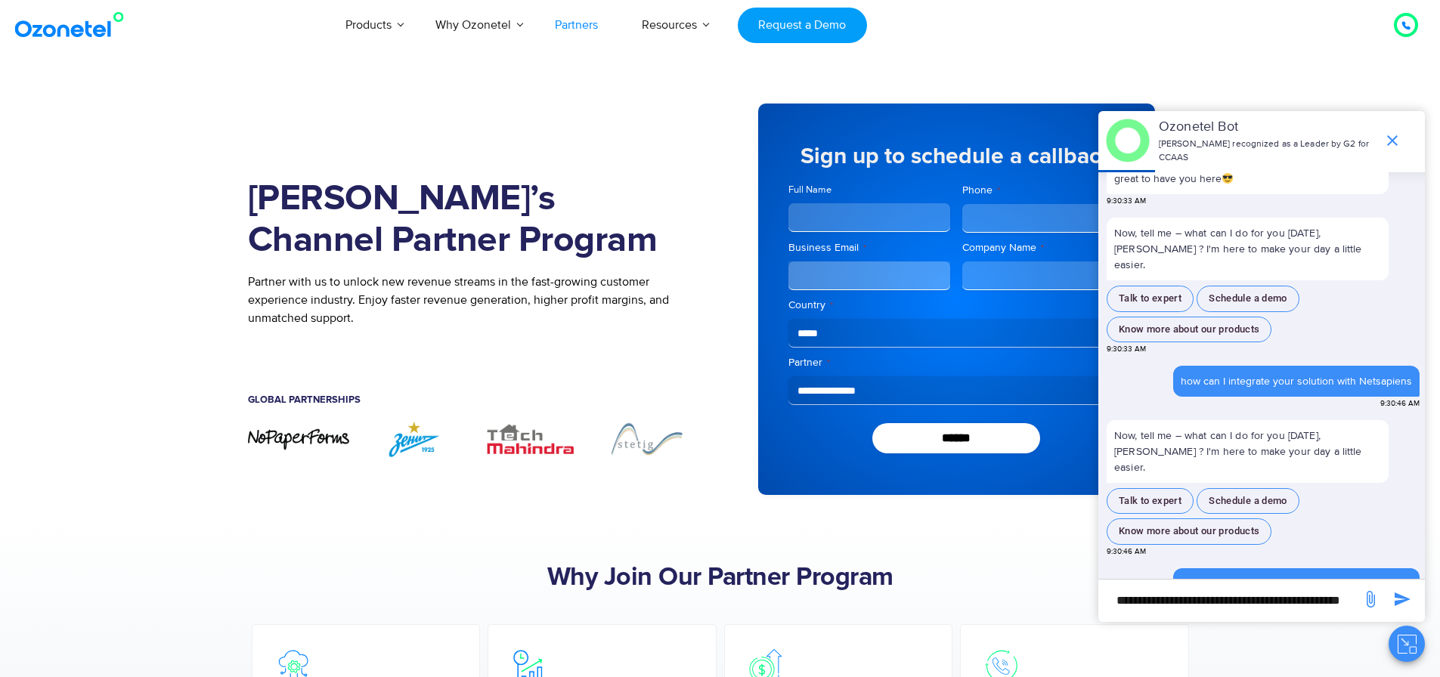
scroll to position [464, 0]
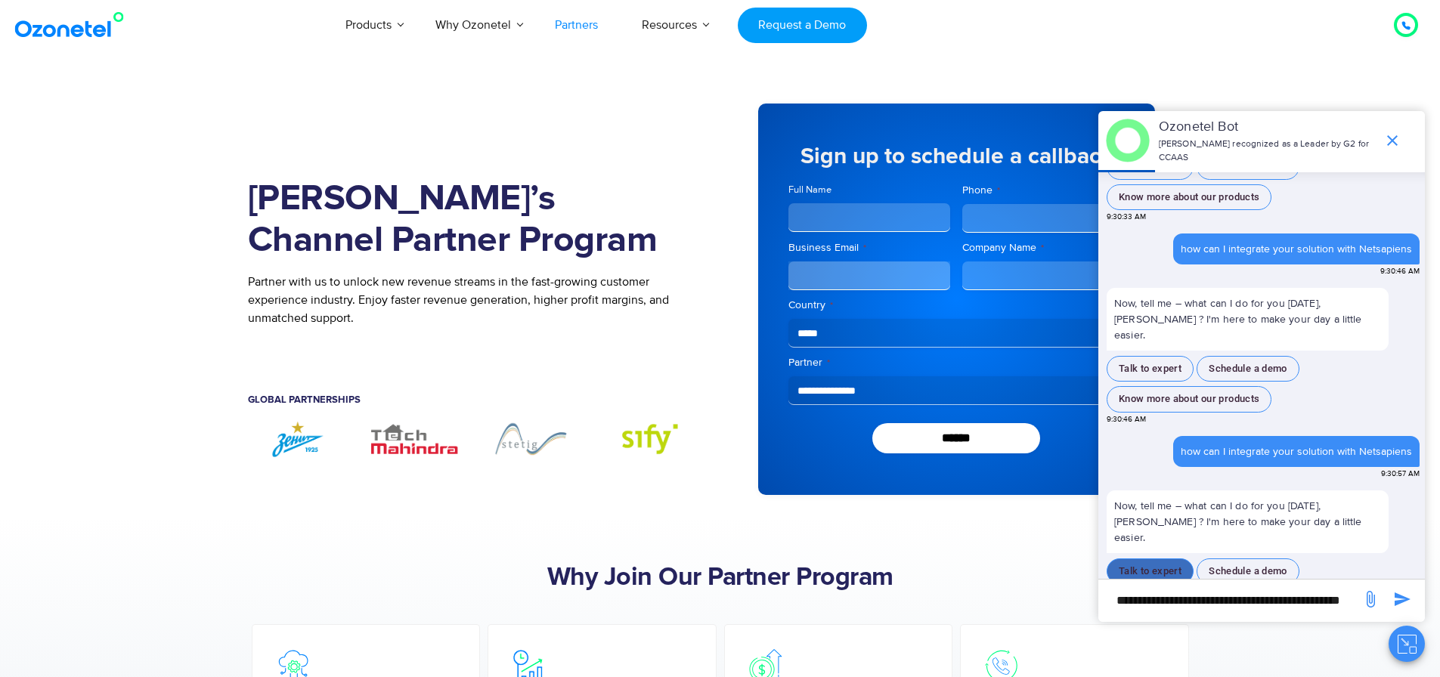
click at [1150, 558] on button "Talk to expert" at bounding box center [1149, 571] width 87 height 26
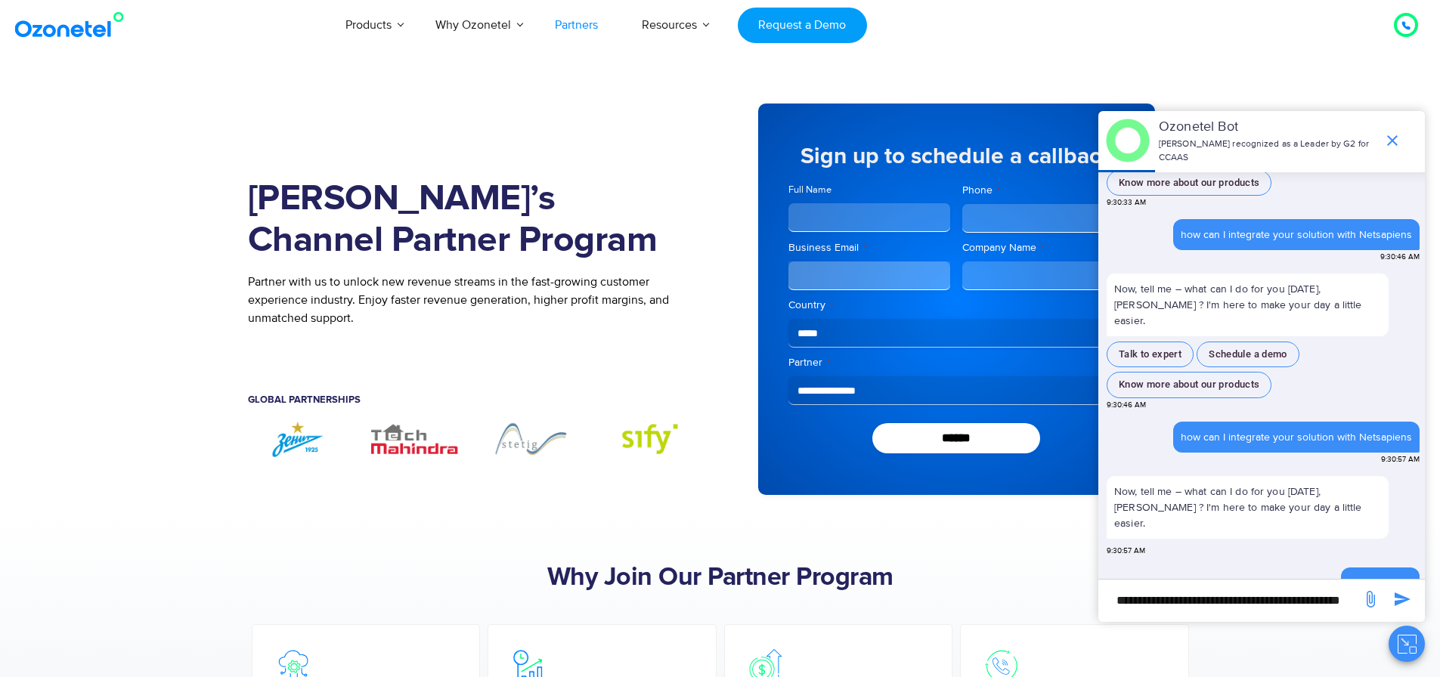
scroll to position [510, 0]
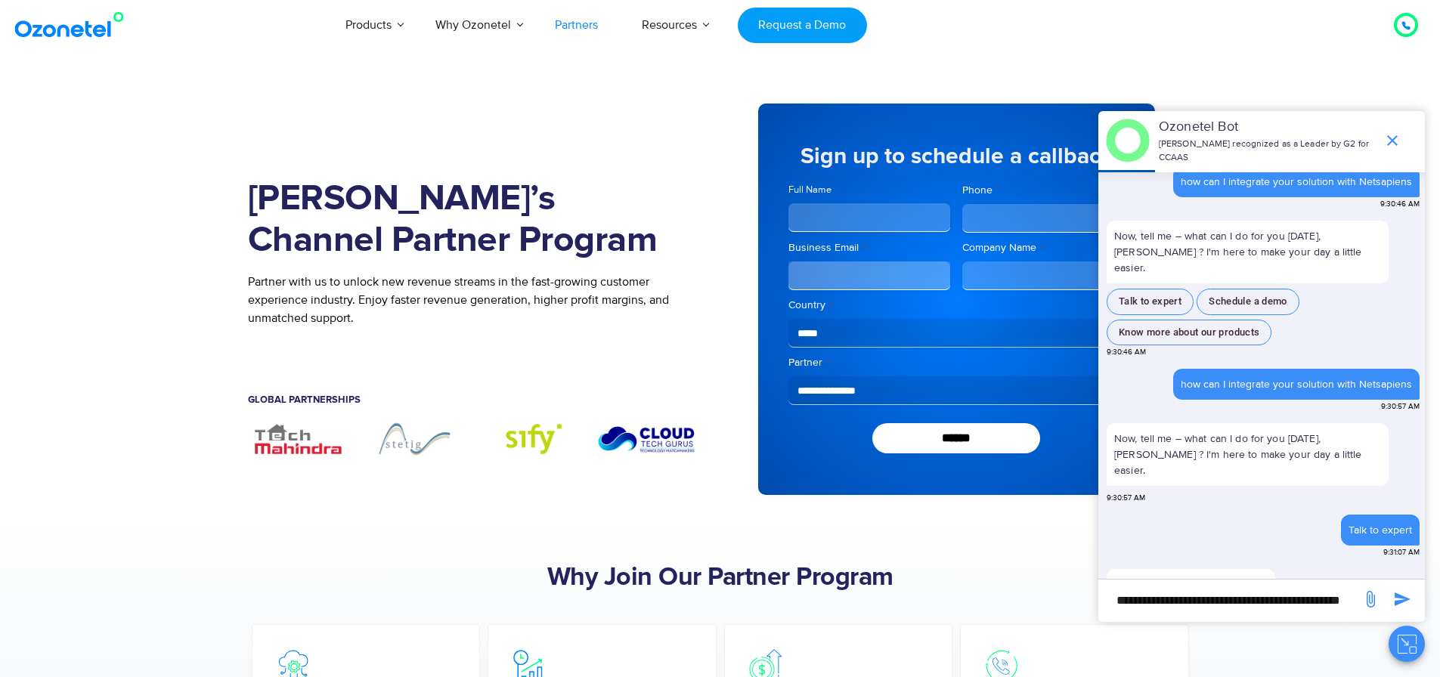
click at [1245, 611] on input "**********" at bounding box center [1230, 600] width 248 height 26
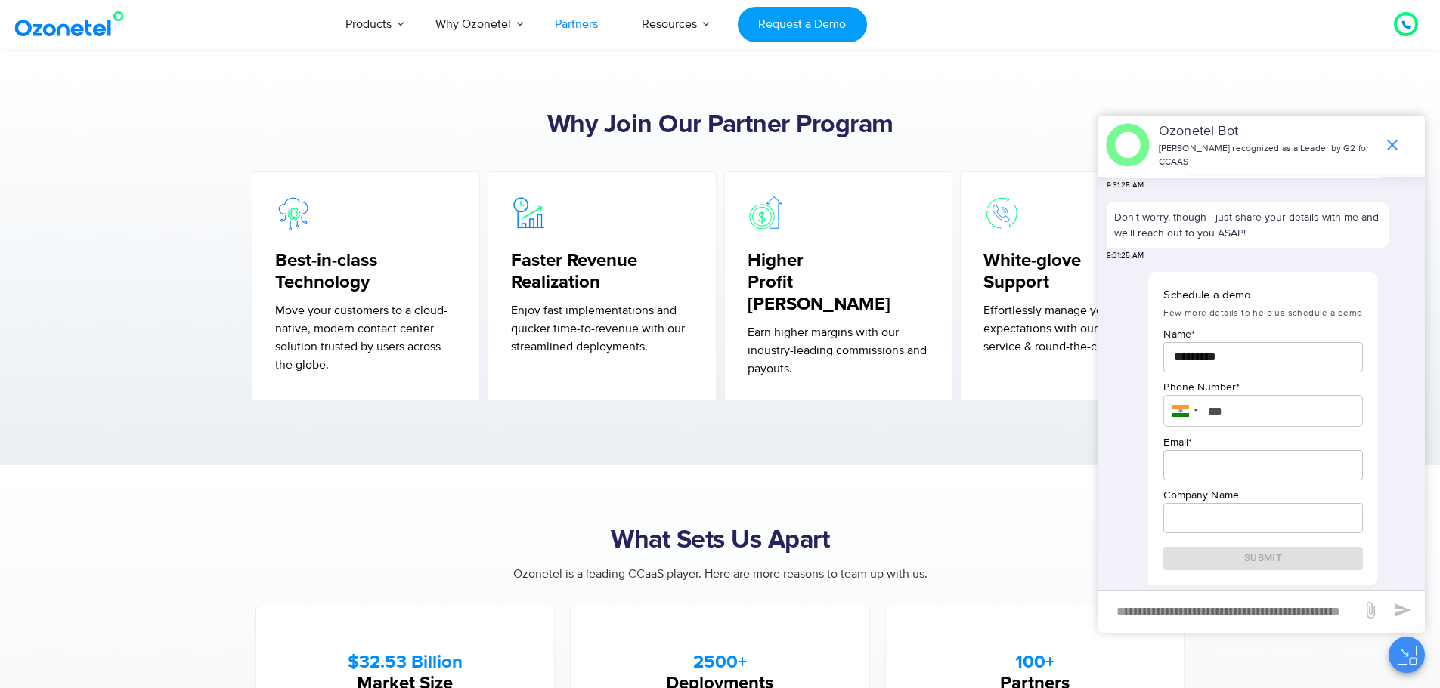
scroll to position [453, 0]
click at [1387, 146] on icon "end chat or minimize" at bounding box center [1392, 145] width 18 height 18
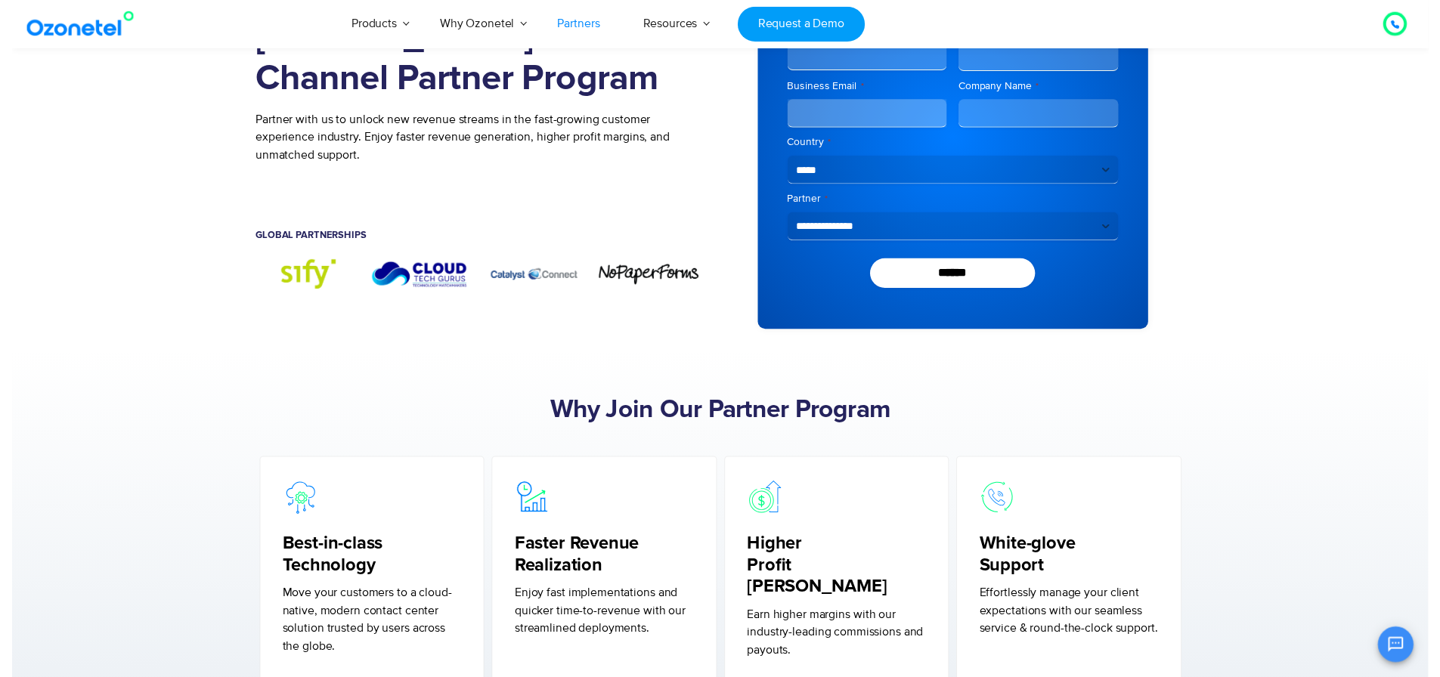
scroll to position [0, 0]
